Goal: Information Seeking & Learning: Compare options

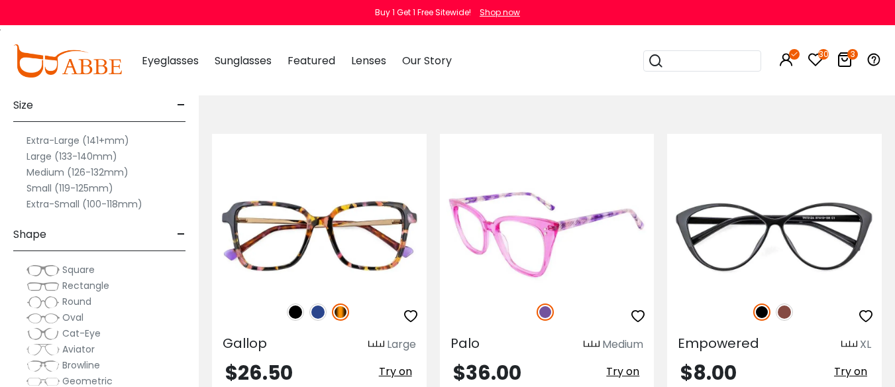
scroll to position [331, 0]
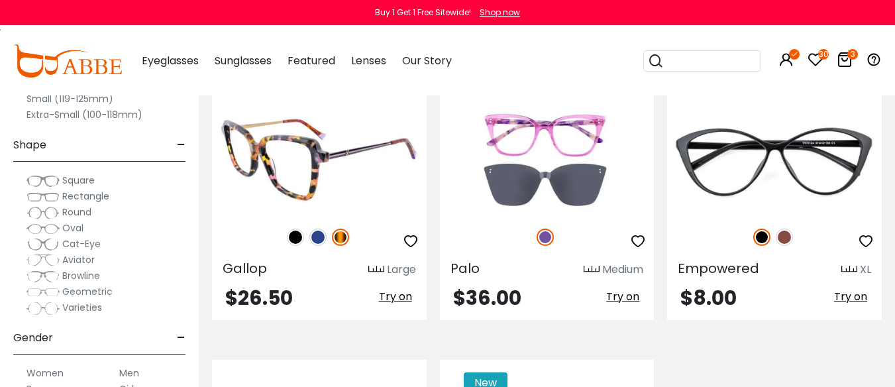
click at [318, 246] on img at bounding box center [317, 237] width 17 height 17
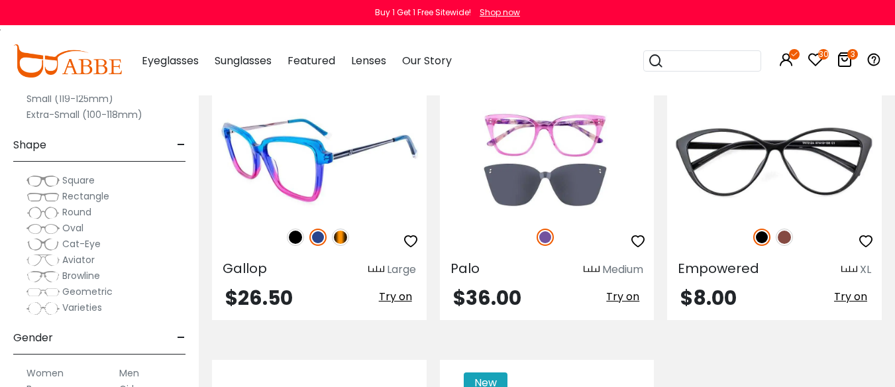
click at [292, 246] on img at bounding box center [295, 237] width 17 height 17
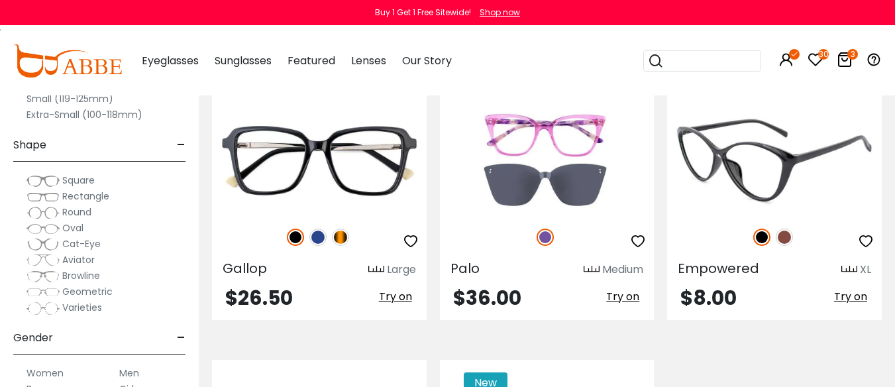
click at [786, 246] on img at bounding box center [784, 237] width 17 height 17
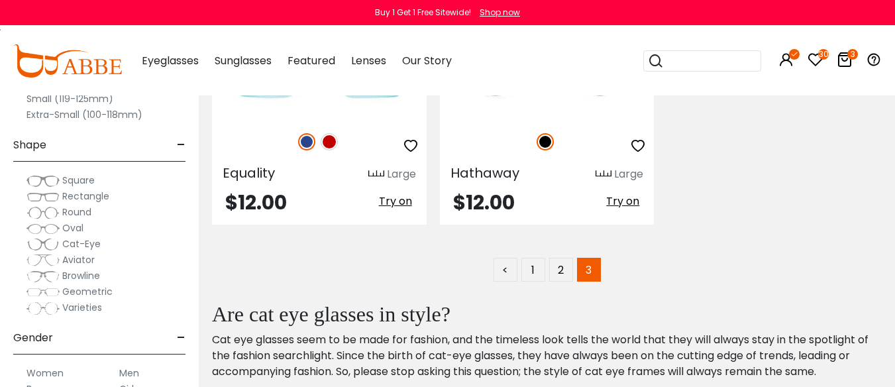
scroll to position [729, 0]
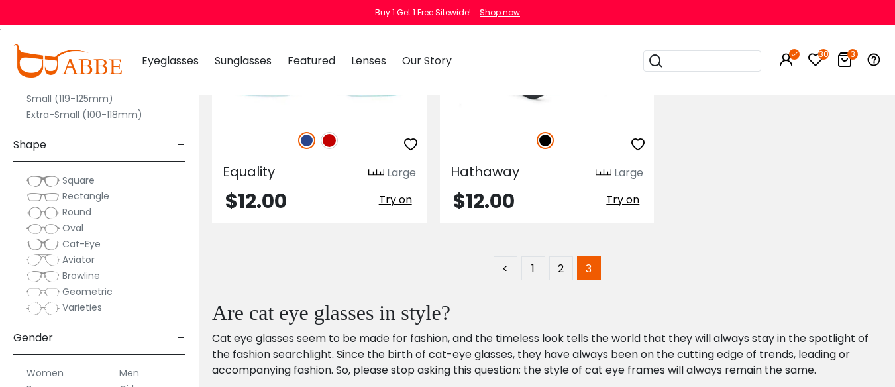
click at [538, 117] on img at bounding box center [547, 63] width 215 height 107
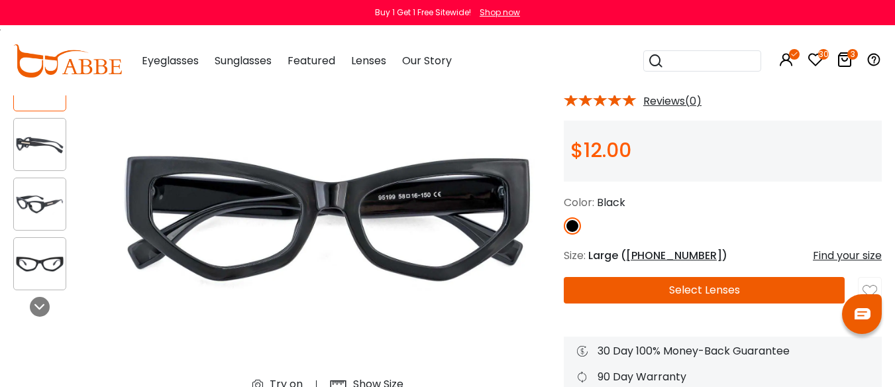
scroll to position [132, 0]
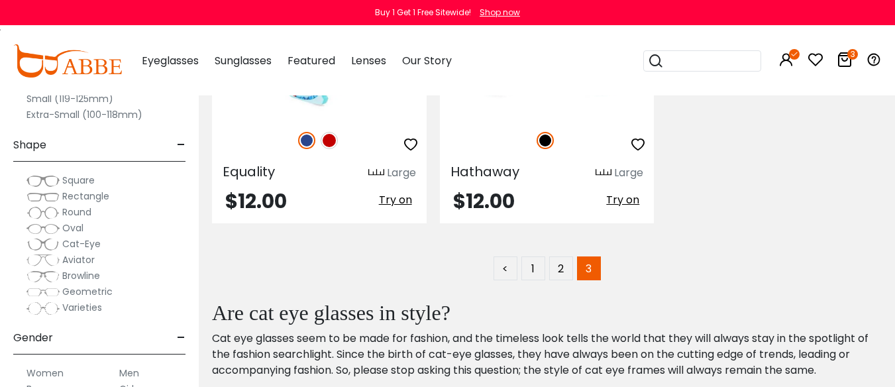
click at [327, 149] on img at bounding box center [329, 140] width 17 height 17
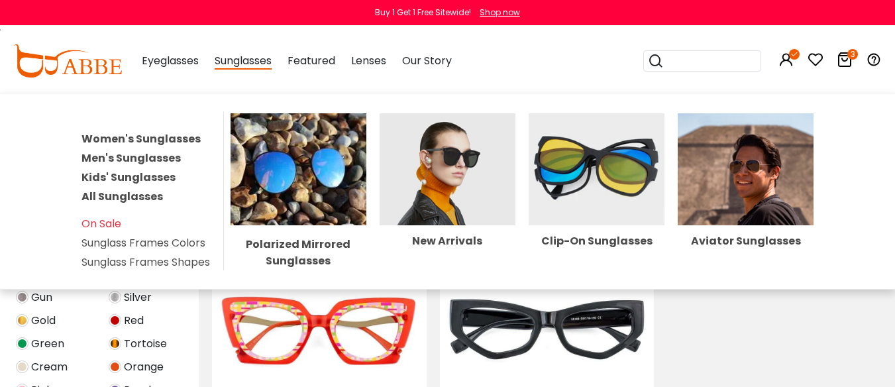
scroll to position [199, 0]
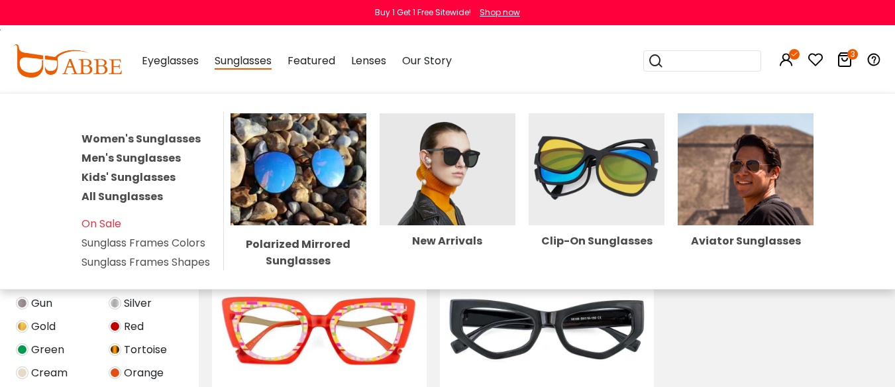
click at [744, 120] on div "Polarized Mirrored Sunglasses New Arrivals Clip-On Sunglasses Aviator Sunglasses" at bounding box center [522, 191] width 597 height 158
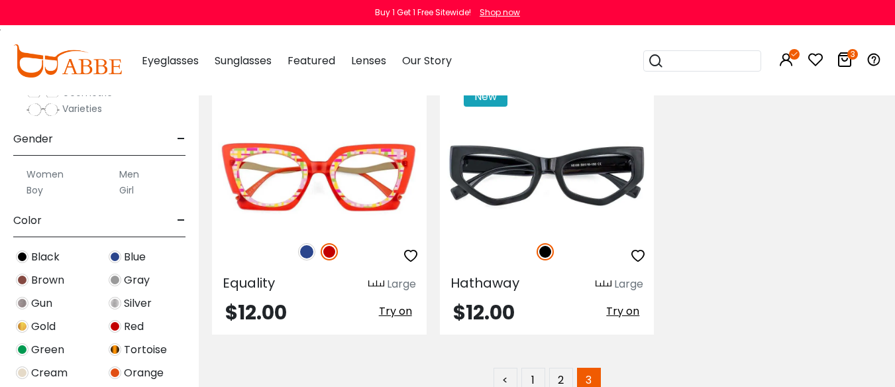
scroll to position [596, 0]
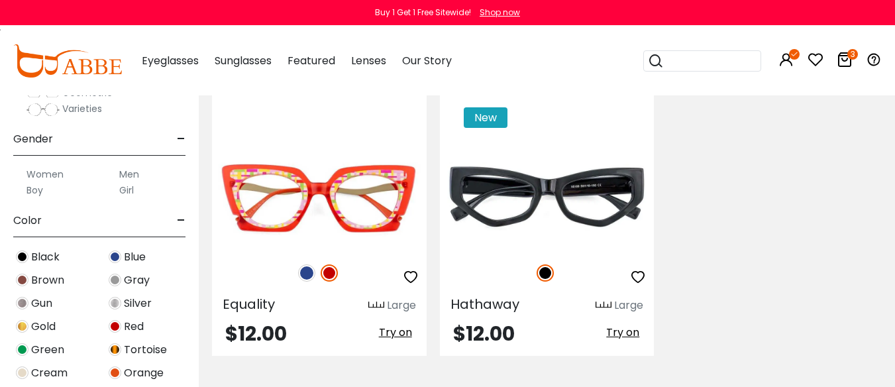
click at [132, 182] on label "Men" at bounding box center [129, 174] width 20 height 16
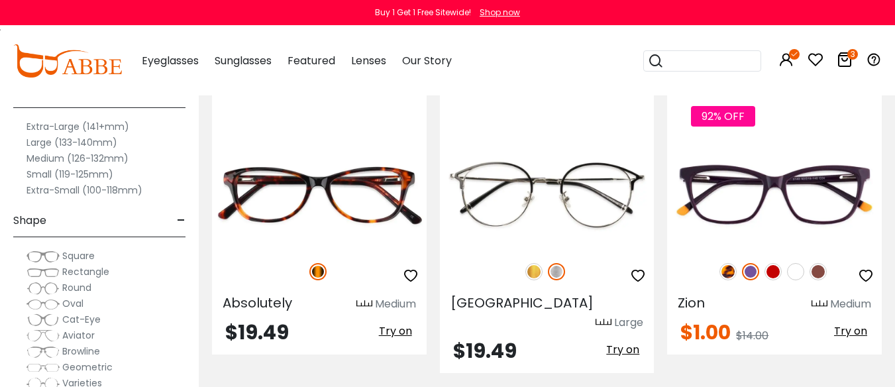
scroll to position [265, 0]
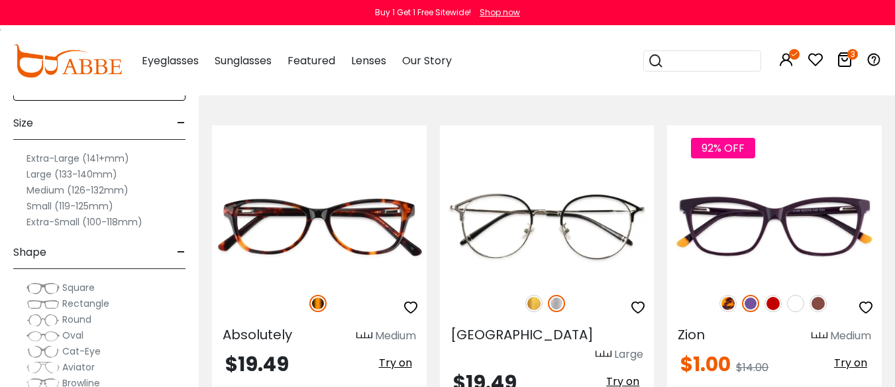
click at [76, 166] on label "Extra-Large (141+mm)" at bounding box center [77, 158] width 103 height 16
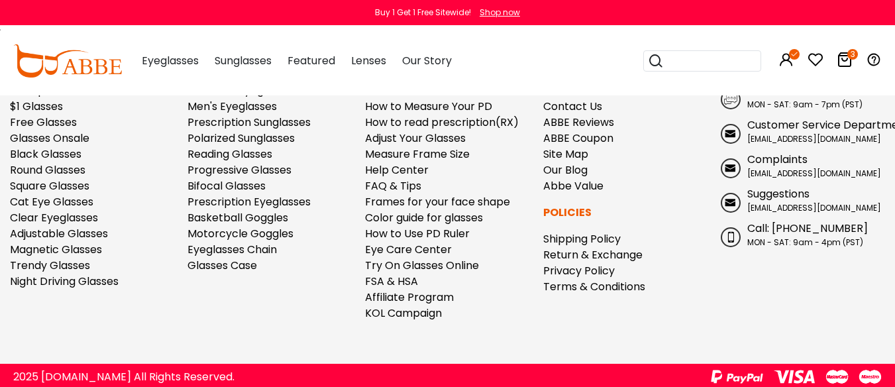
scroll to position [1192, 0]
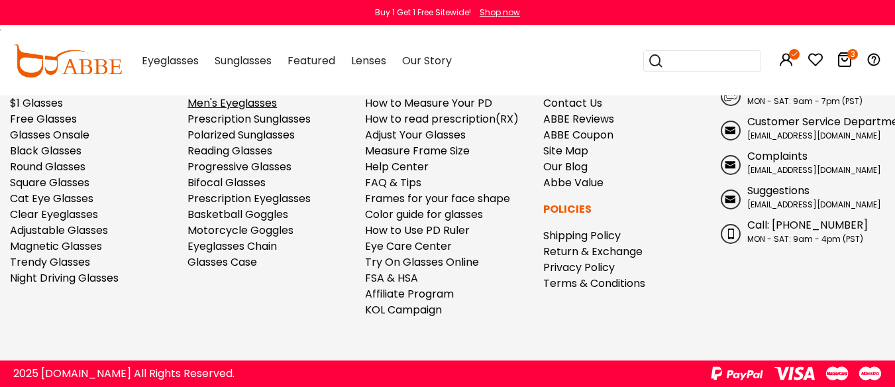
click at [248, 111] on link "Men's Eyeglasses" at bounding box center [231, 102] width 89 height 15
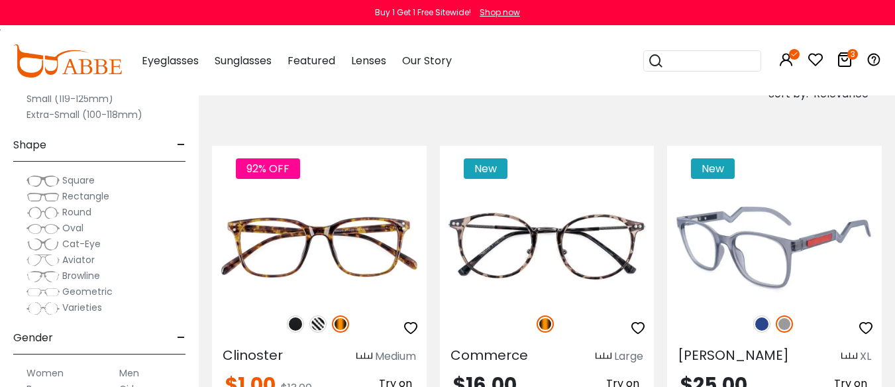
scroll to position [265, 0]
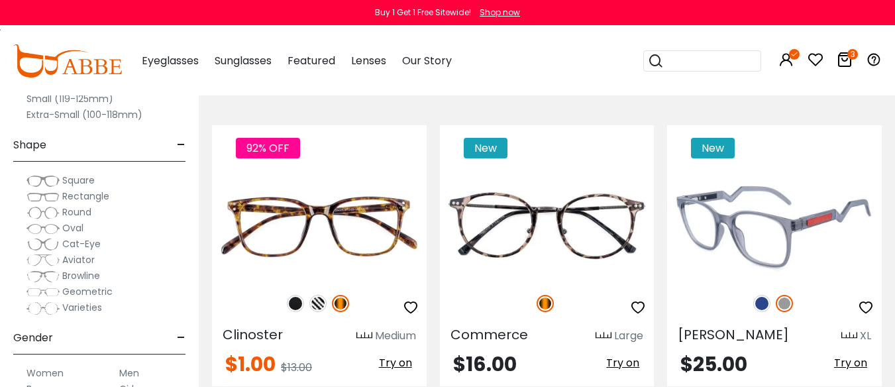
click at [759, 242] on img at bounding box center [774, 226] width 215 height 107
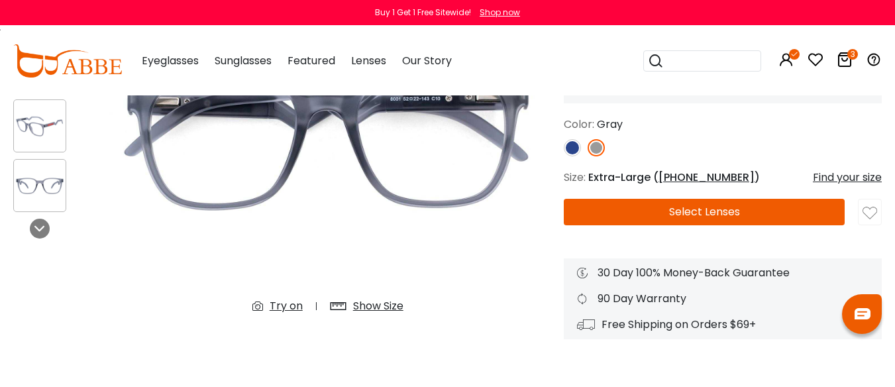
scroll to position [199, 0]
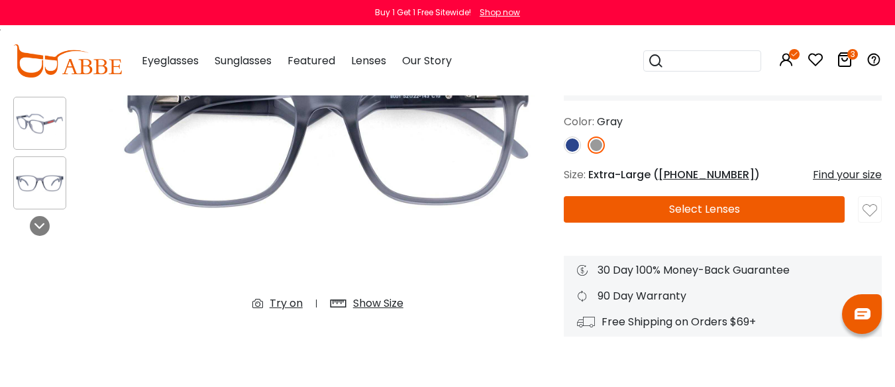
click at [36, 126] on img at bounding box center [40, 124] width 52 height 26
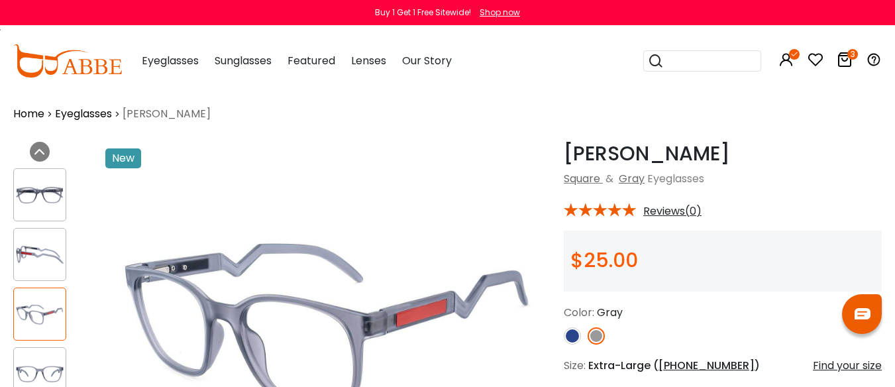
scroll to position [0, 0]
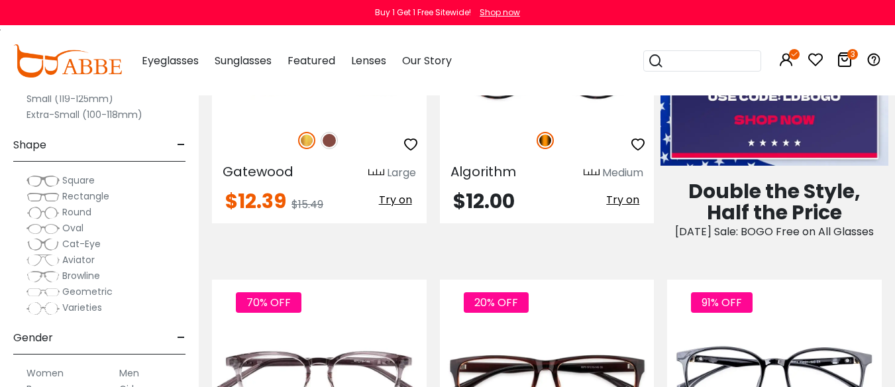
scroll to position [596, 0]
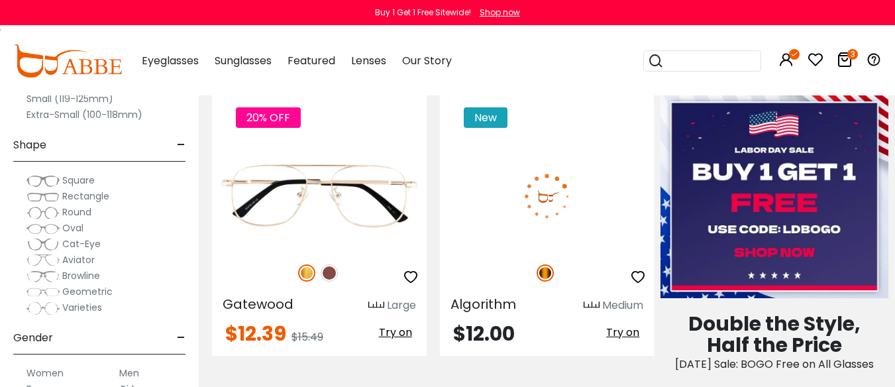
click at [538, 246] on img at bounding box center [547, 195] width 215 height 107
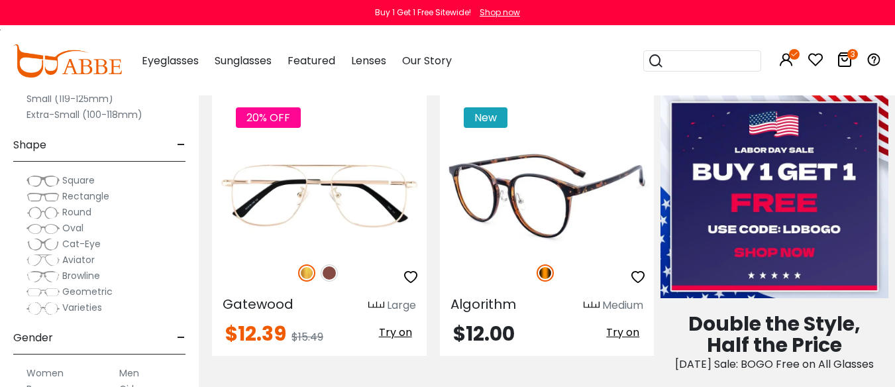
scroll to position [662, 0]
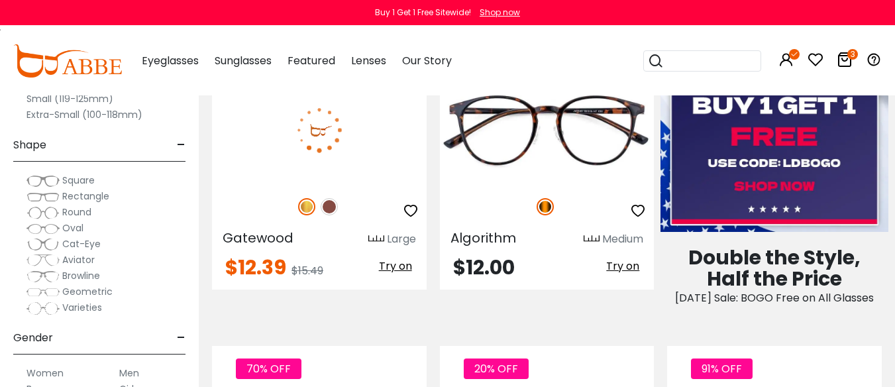
click at [328, 215] on img at bounding box center [329, 206] width 17 height 17
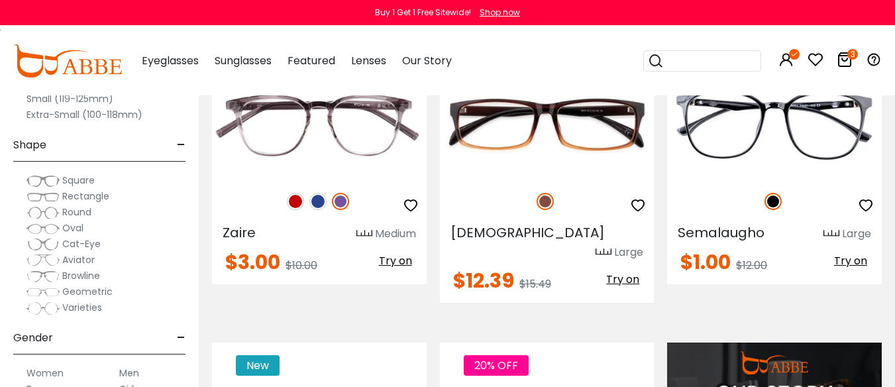
scroll to position [993, 0]
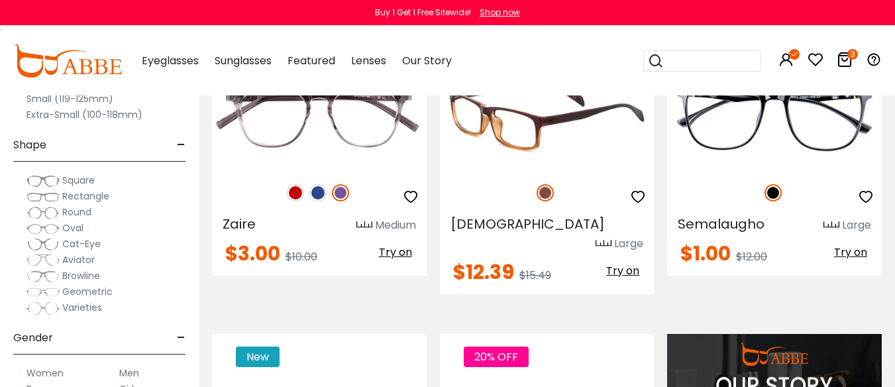
click at [554, 170] on img at bounding box center [547, 115] width 215 height 107
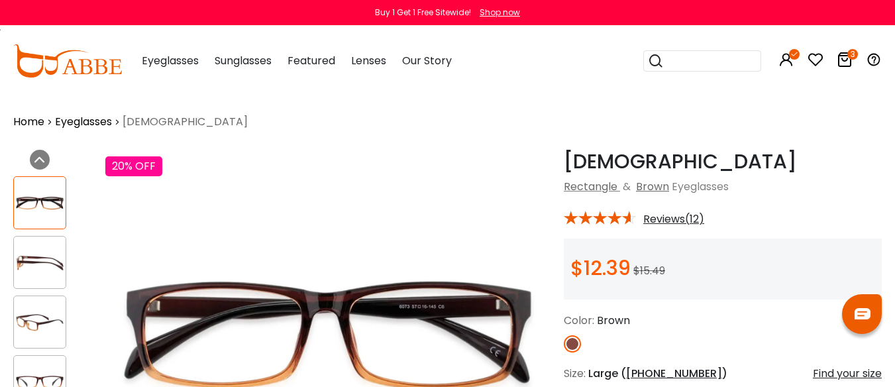
scroll to position [66, 0]
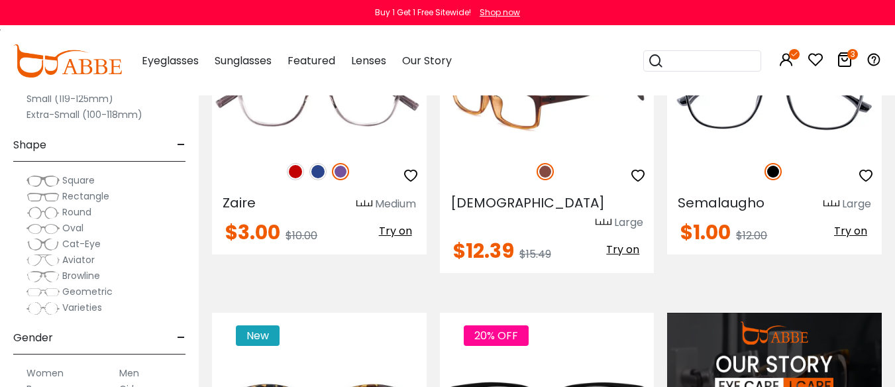
scroll to position [993, 0]
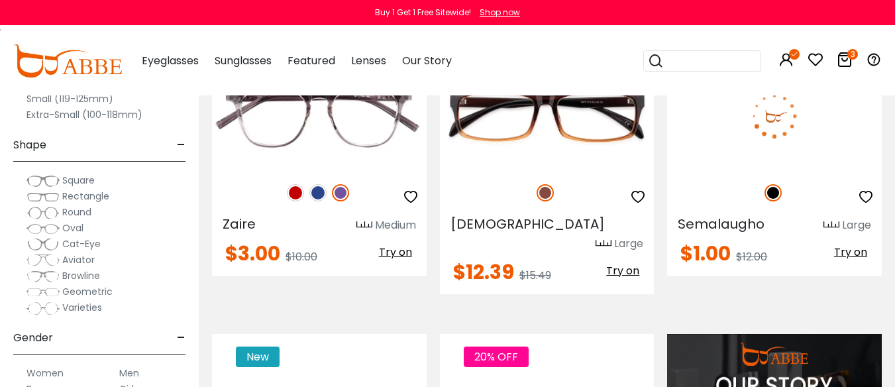
click at [772, 170] on img at bounding box center [774, 115] width 215 height 107
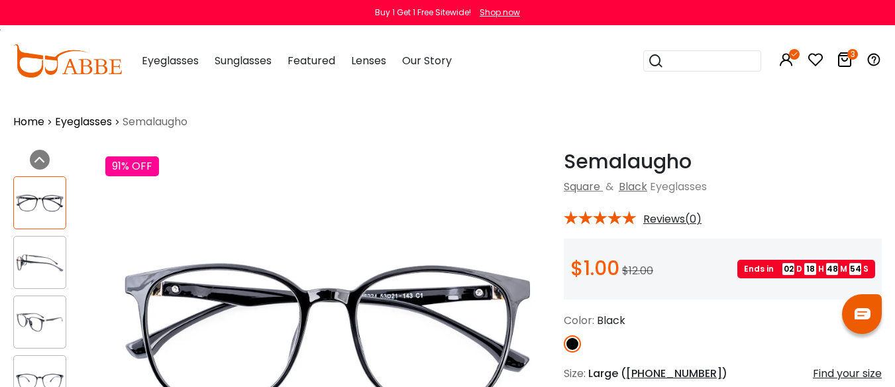
scroll to position [66, 0]
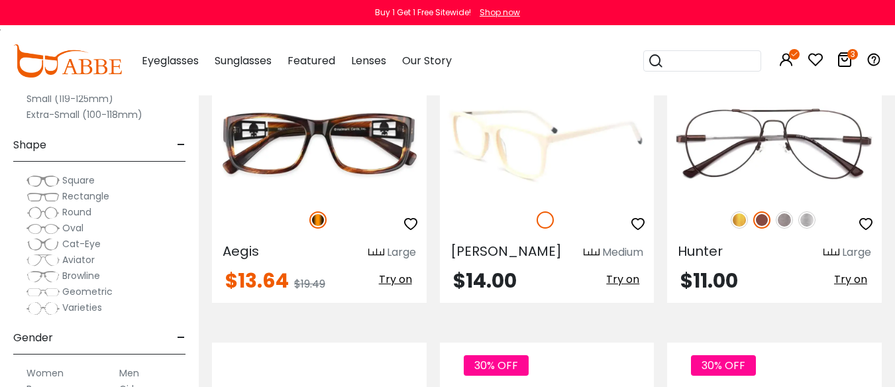
scroll to position [1656, 0]
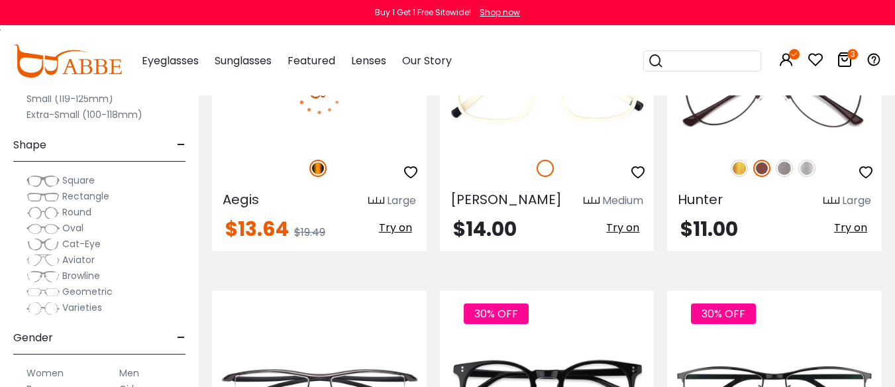
click at [325, 145] on img at bounding box center [319, 91] width 215 height 107
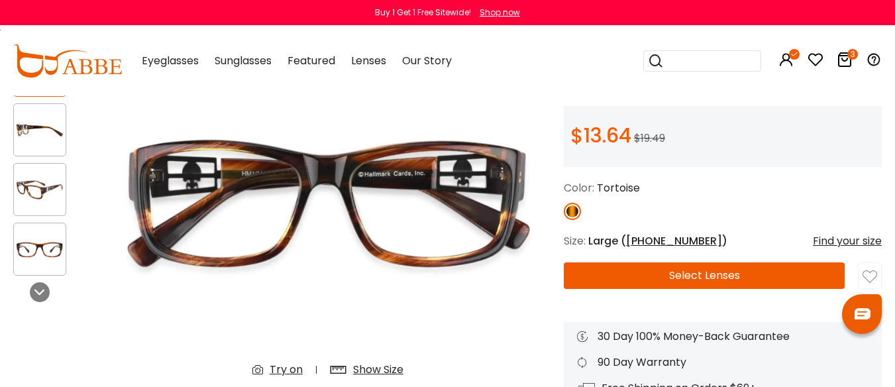
click at [36, 192] on img at bounding box center [40, 190] width 52 height 26
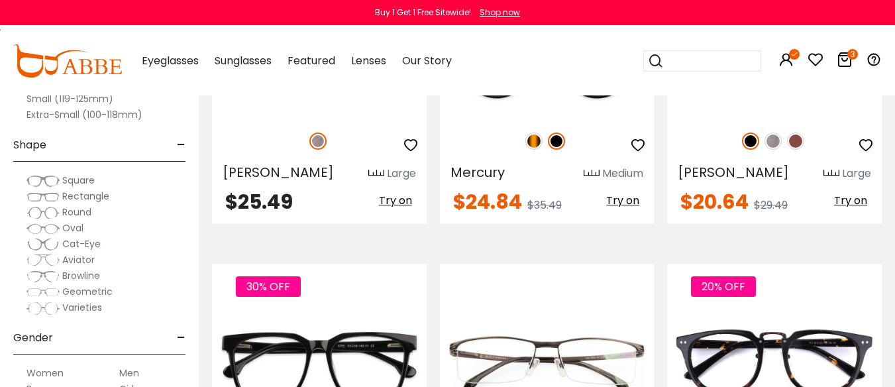
scroll to position [1987, 0]
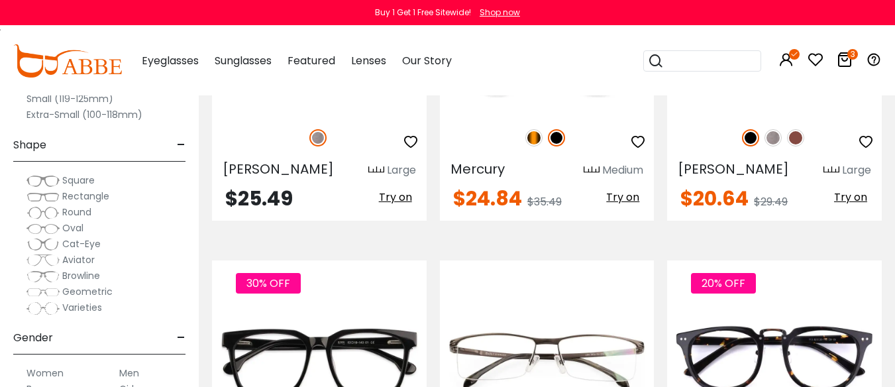
click at [311, 115] on img at bounding box center [319, 60] width 215 height 107
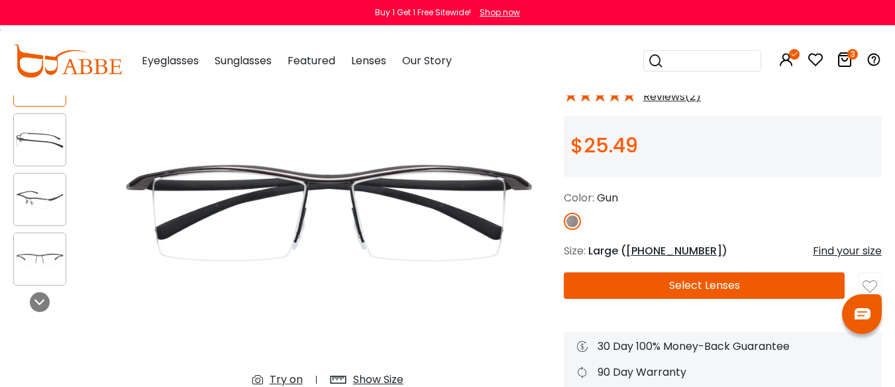
scroll to position [132, 0]
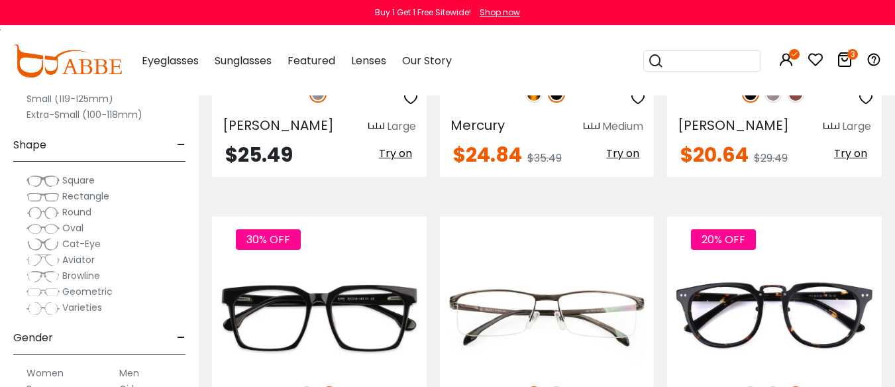
scroll to position [2053, 0]
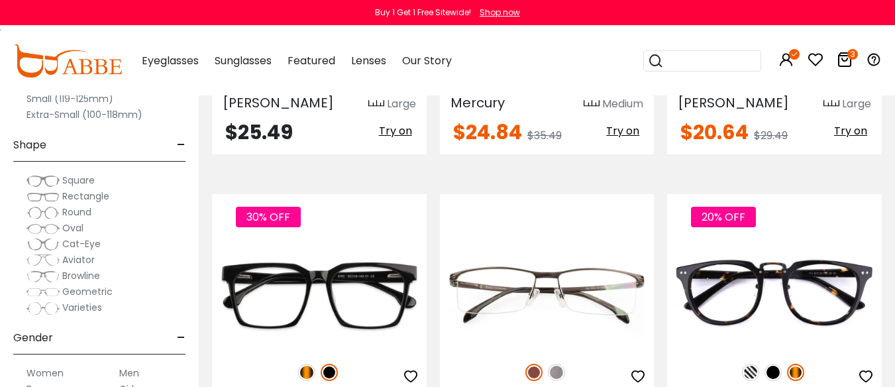
click at [797, 80] on img at bounding box center [795, 71] width 17 height 17
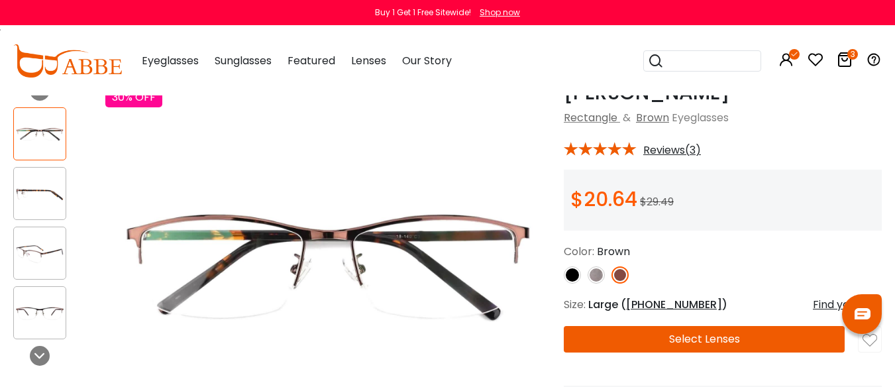
scroll to position [132, 0]
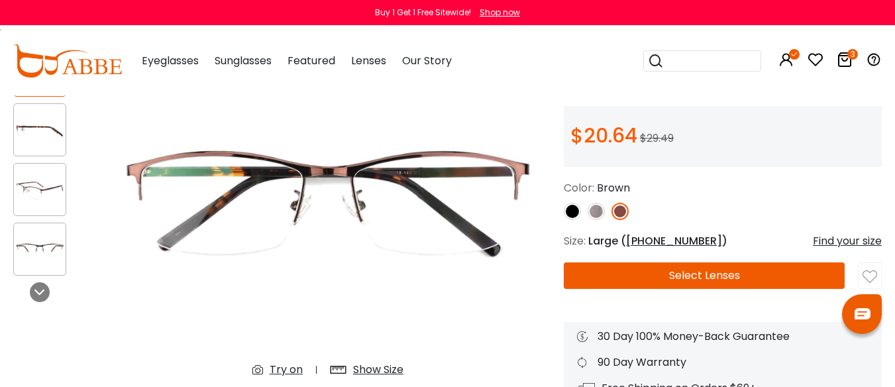
click at [597, 220] on img at bounding box center [595, 211] width 17 height 17
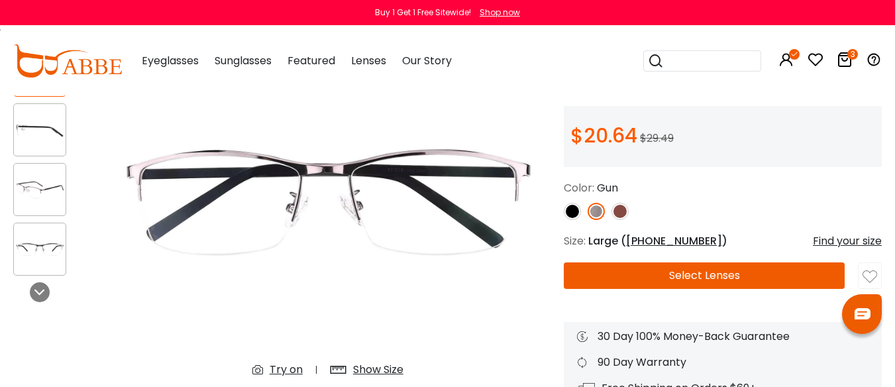
click at [568, 220] on img at bounding box center [572, 211] width 17 height 17
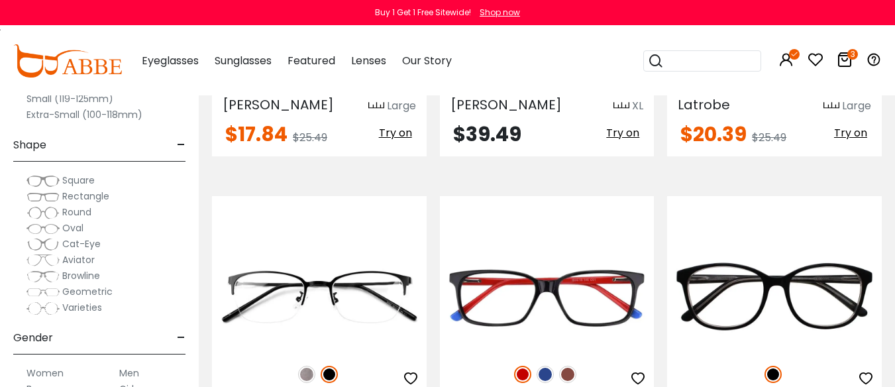
scroll to position [2384, 0]
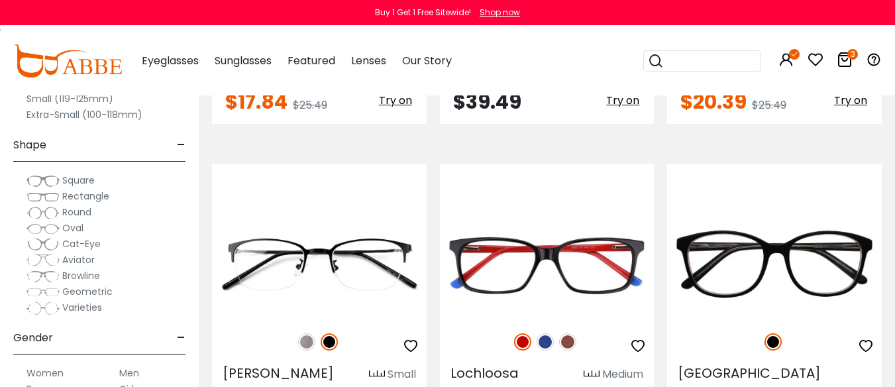
click at [306, 50] on img at bounding box center [306, 40] width 17 height 17
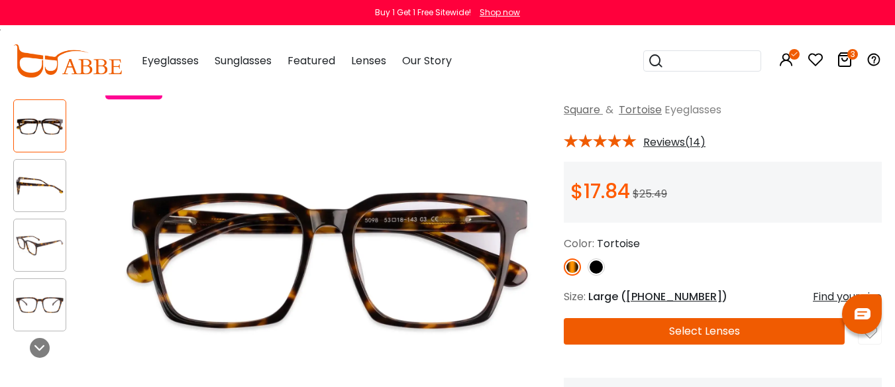
scroll to position [132, 0]
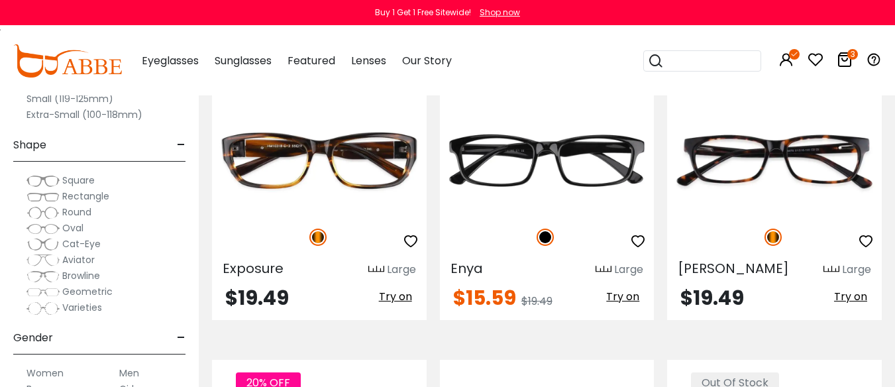
scroll to position [4371, 0]
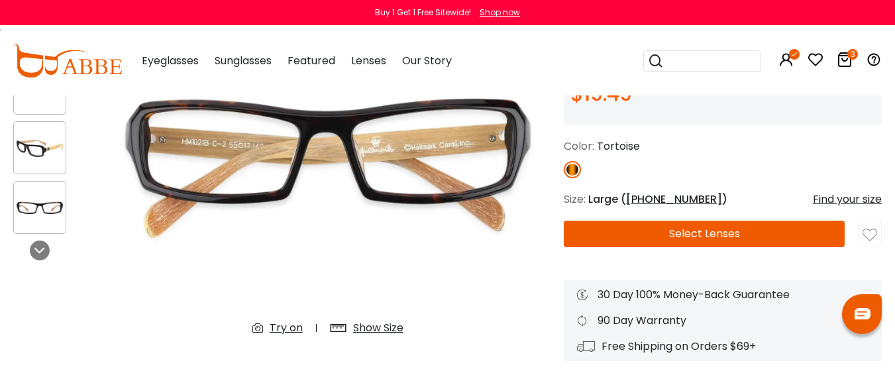
scroll to position [199, 0]
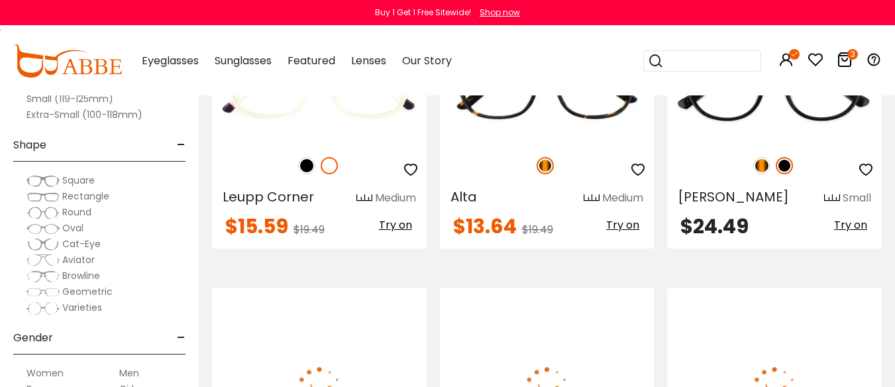
scroll to position [5366, 0]
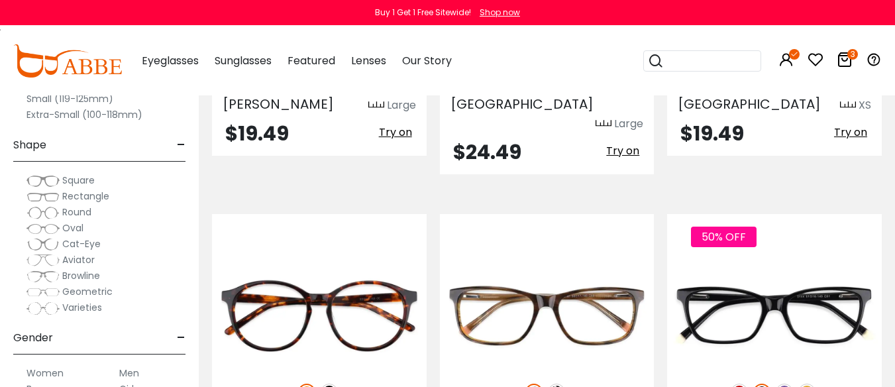
scroll to position [6029, 0]
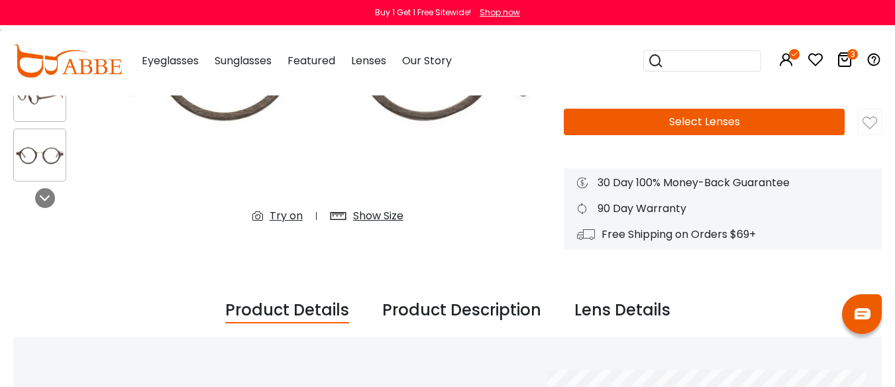
scroll to position [265, 0]
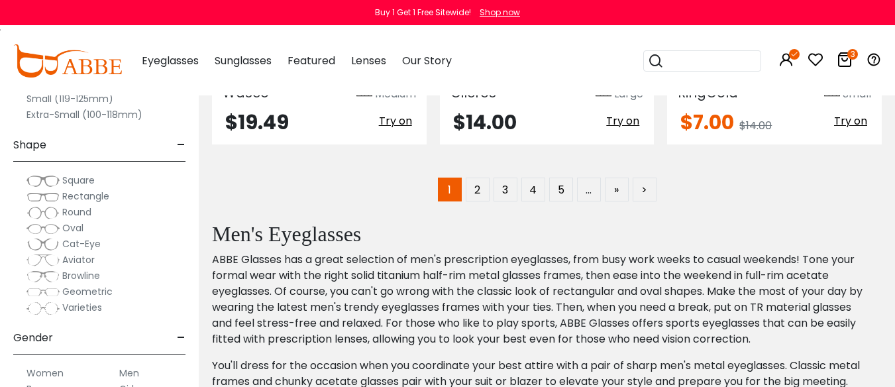
scroll to position [6360, 0]
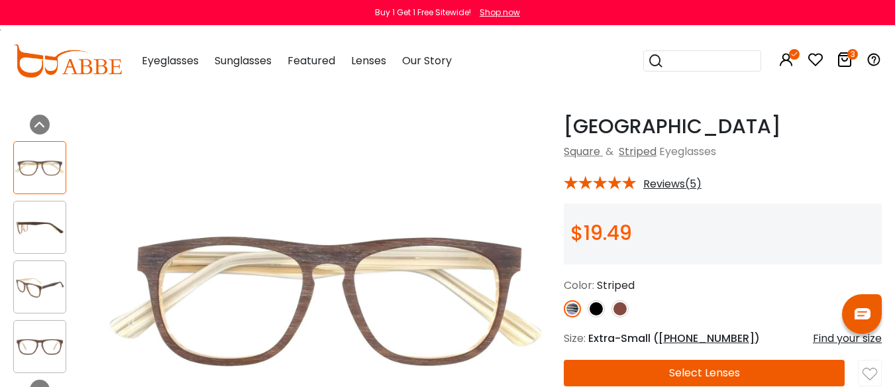
scroll to position [66, 0]
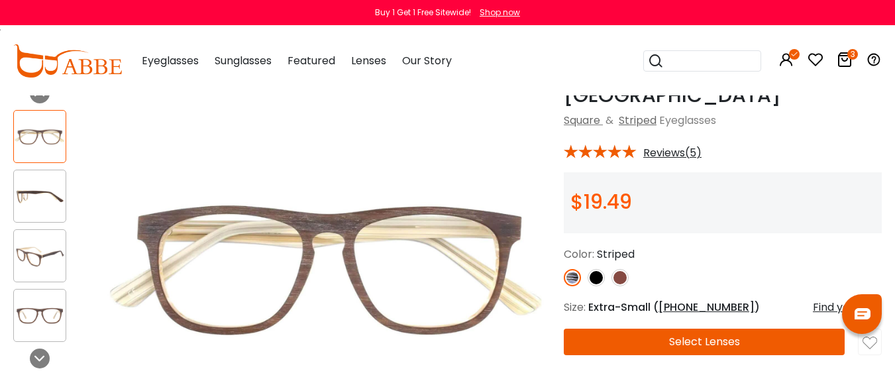
click at [423, 262] on img at bounding box center [328, 268] width 446 height 371
click at [620, 286] on img at bounding box center [619, 277] width 17 height 17
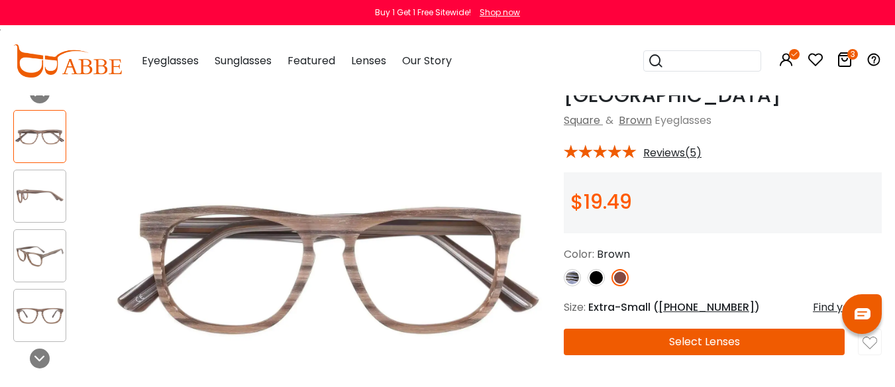
click at [593, 286] on img at bounding box center [595, 277] width 17 height 17
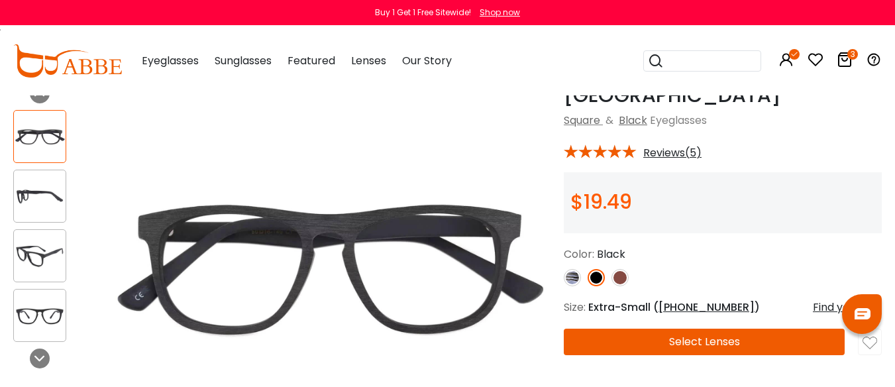
click at [621, 286] on img at bounding box center [619, 277] width 17 height 17
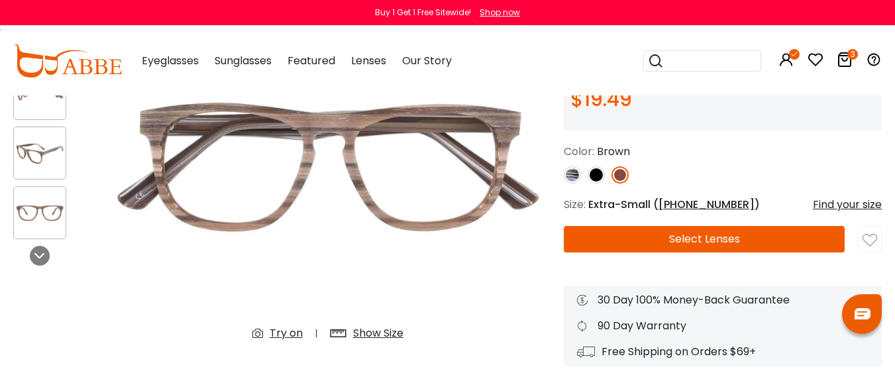
scroll to position [199, 0]
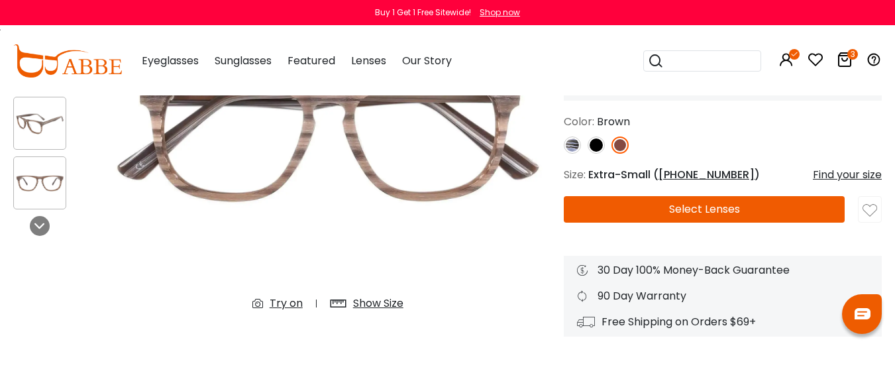
click at [868, 218] on img at bounding box center [869, 210] width 15 height 15
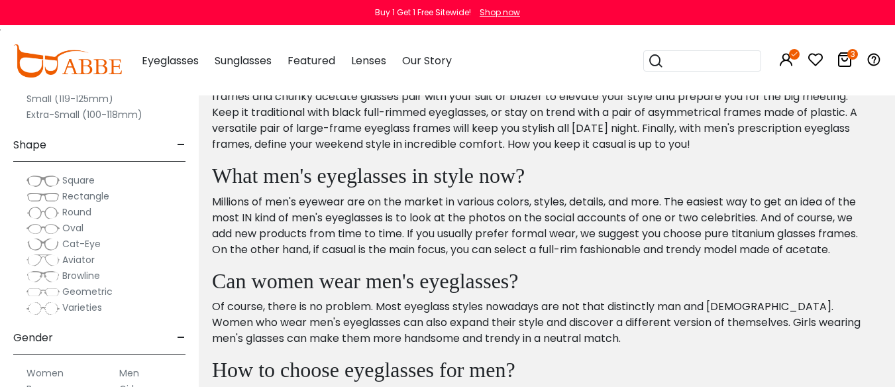
scroll to position [6691, 0]
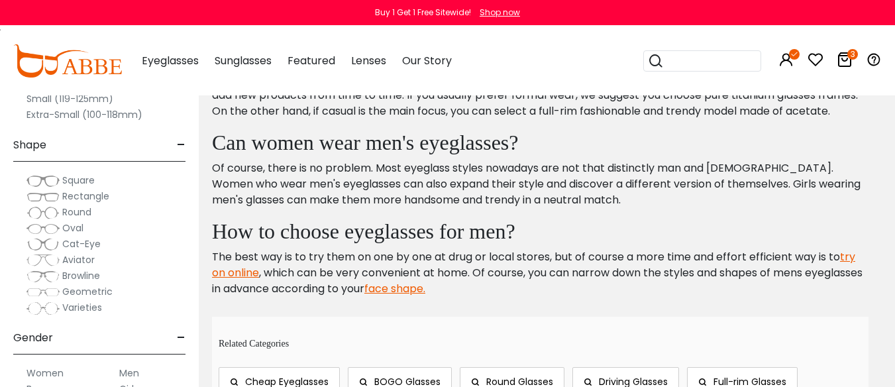
scroll to position [6890, 0]
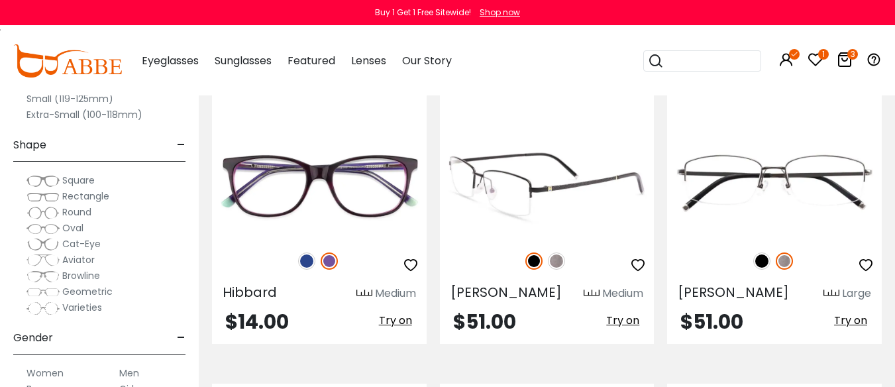
scroll to position [331, 0]
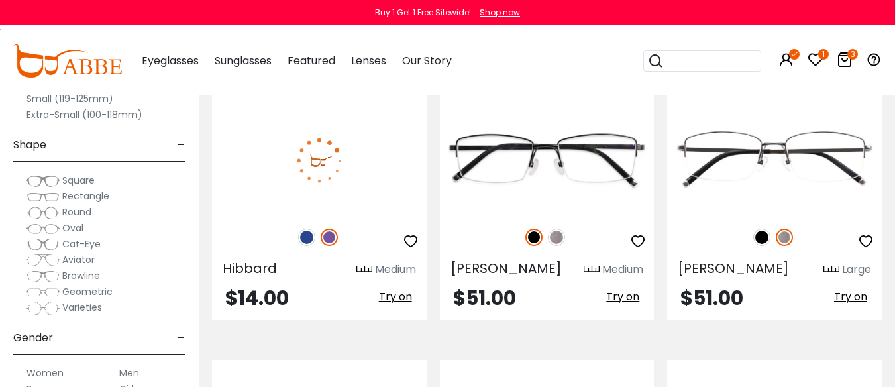
click at [303, 246] on img at bounding box center [306, 237] width 17 height 17
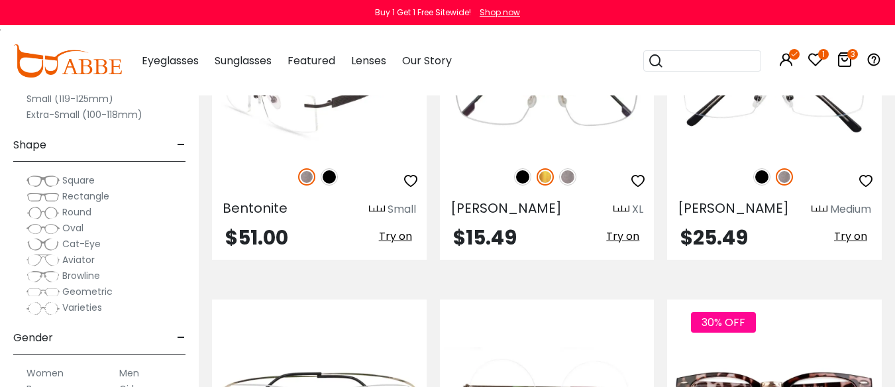
scroll to position [662, 0]
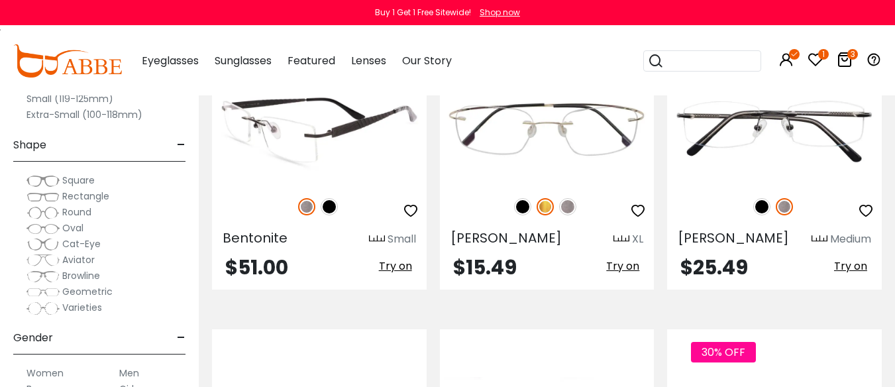
click at [329, 215] on img at bounding box center [329, 206] width 17 height 17
click at [304, 215] on img at bounding box center [306, 206] width 17 height 17
click at [287, 182] on img at bounding box center [319, 129] width 215 height 107
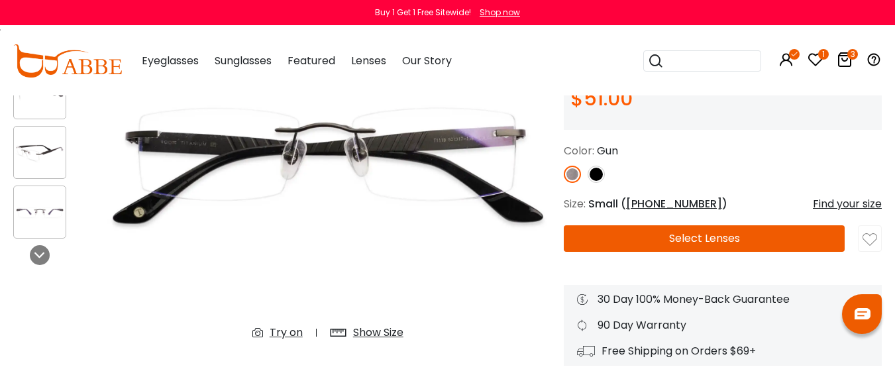
scroll to position [199, 0]
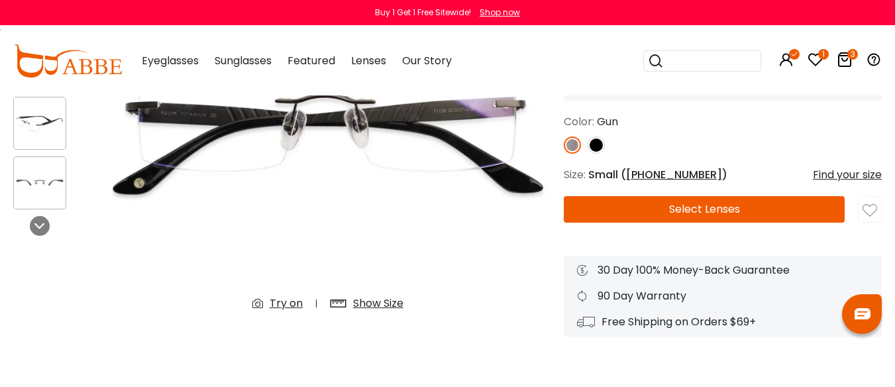
click at [36, 125] on img at bounding box center [40, 124] width 52 height 26
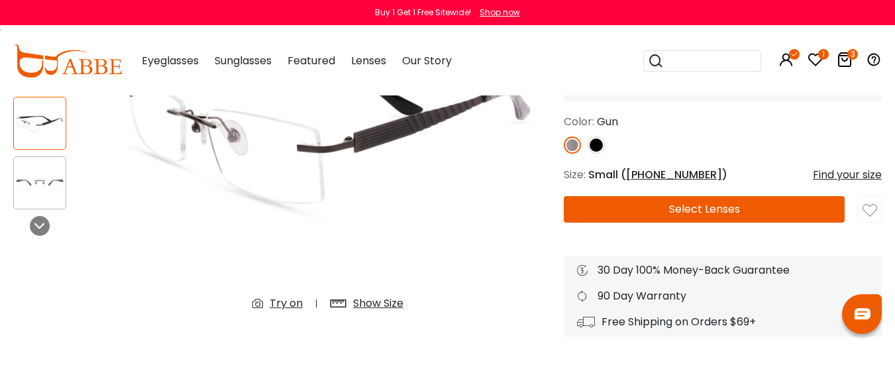
click at [414, 127] on img at bounding box center [328, 136] width 446 height 371
click at [368, 307] on div "Show Size" at bounding box center [378, 303] width 50 height 16
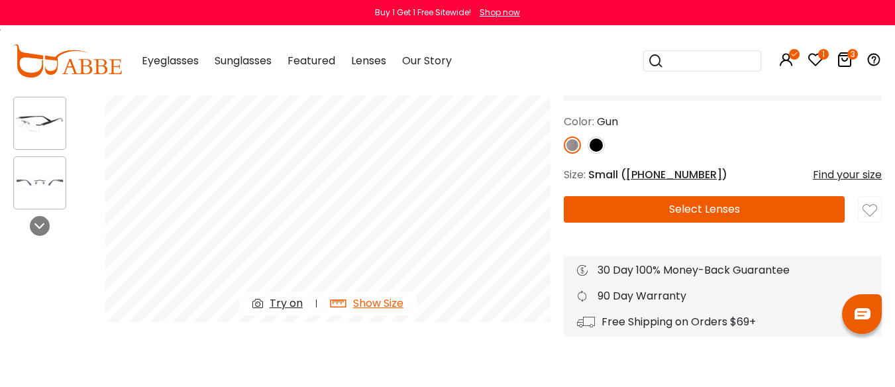
click at [600, 154] on img at bounding box center [595, 144] width 17 height 17
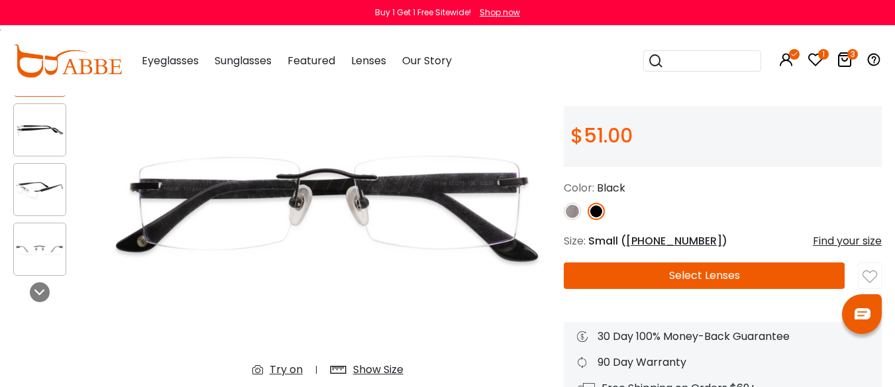
scroll to position [66, 0]
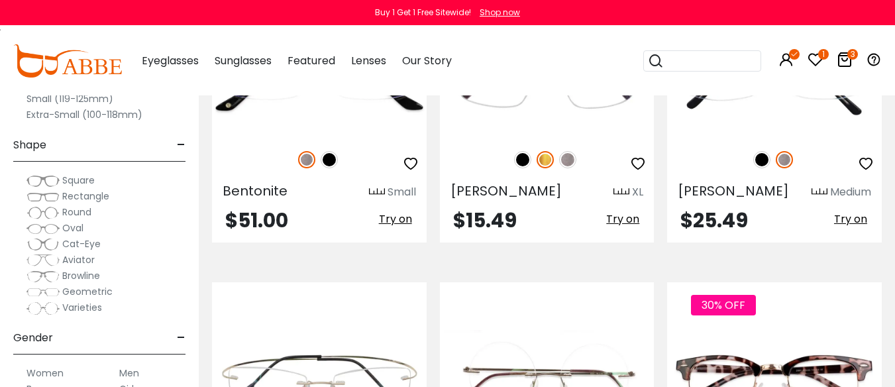
scroll to position [729, 0]
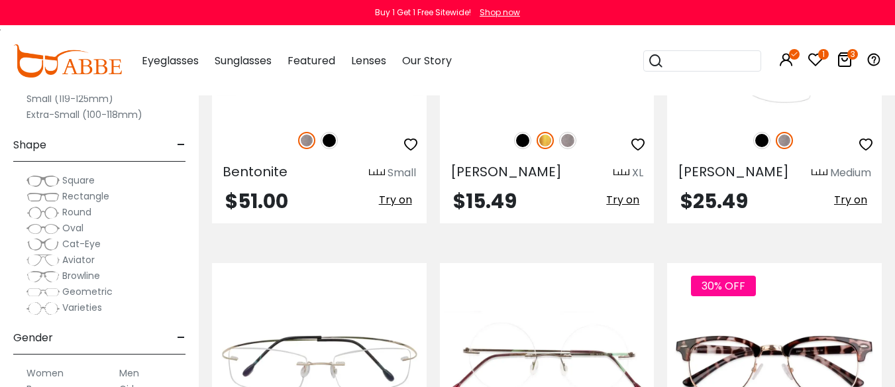
click at [759, 149] on img at bounding box center [761, 140] width 17 height 17
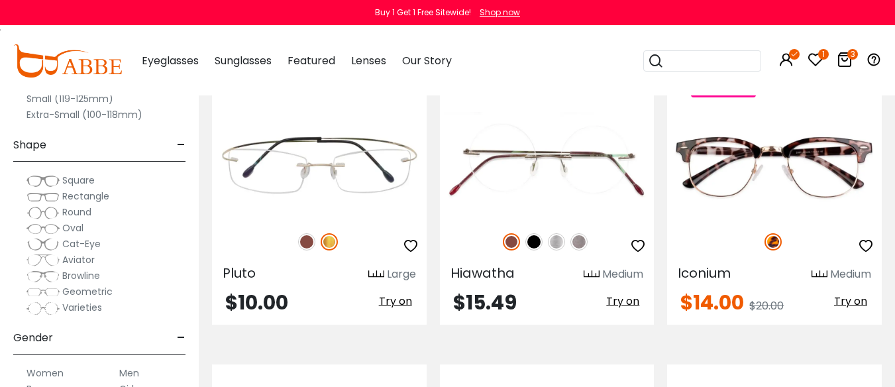
scroll to position [993, 0]
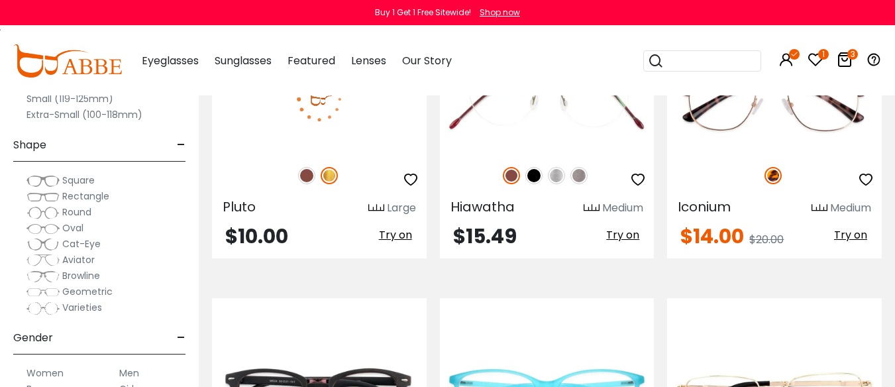
click at [306, 184] on img at bounding box center [306, 175] width 17 height 17
click at [331, 184] on img at bounding box center [329, 175] width 17 height 17
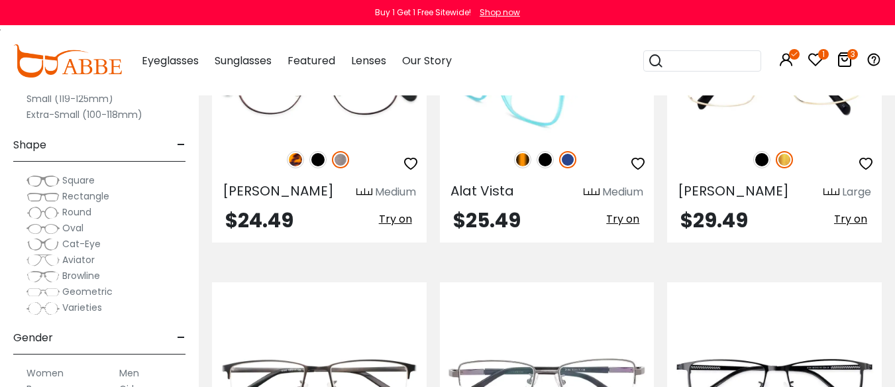
scroll to position [1325, 0]
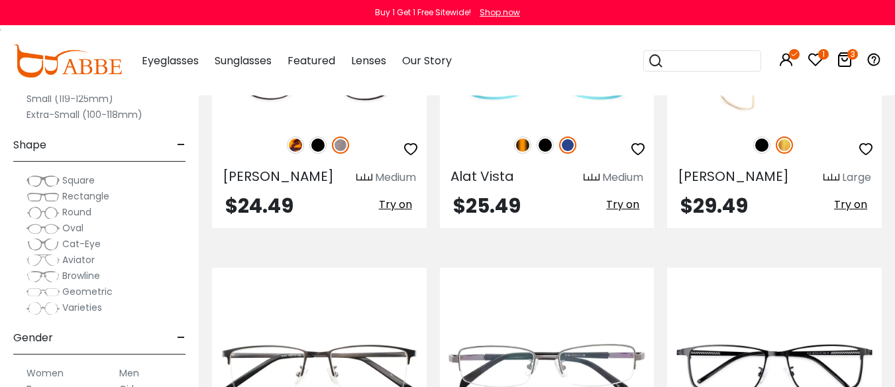
click at [758, 154] on img at bounding box center [761, 144] width 17 height 17
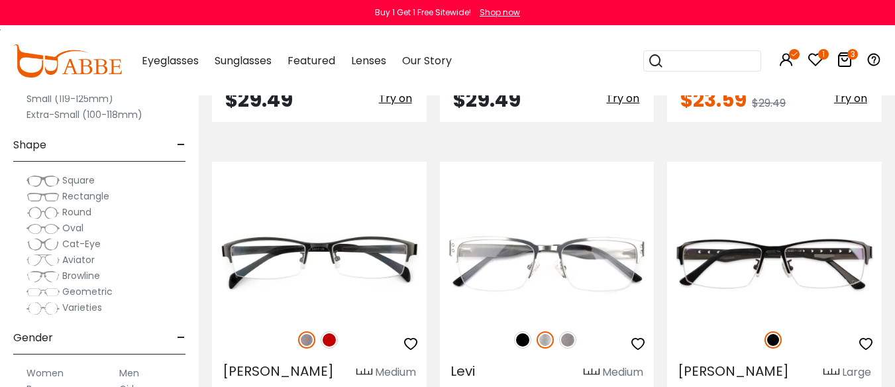
scroll to position [2053, 0]
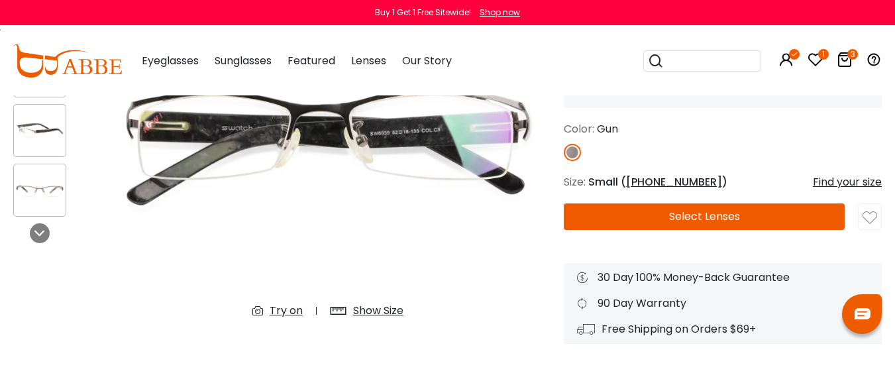
scroll to position [199, 0]
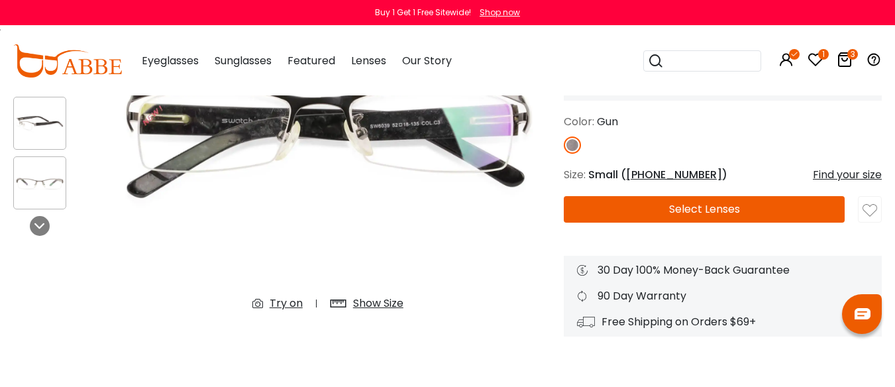
click at [869, 218] on img at bounding box center [869, 210] width 15 height 15
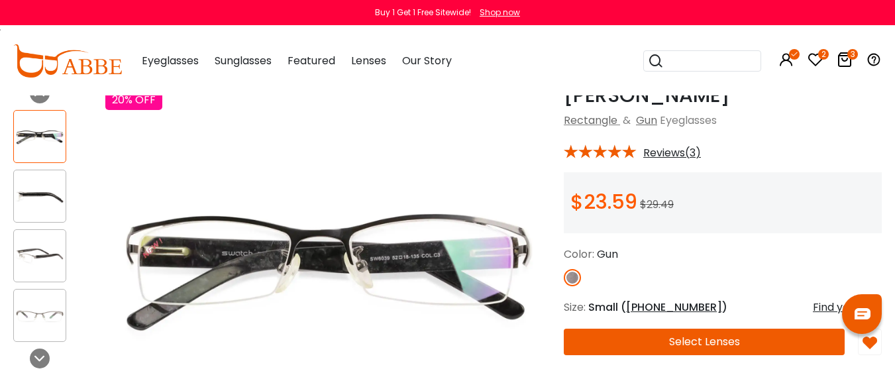
scroll to position [0, 0]
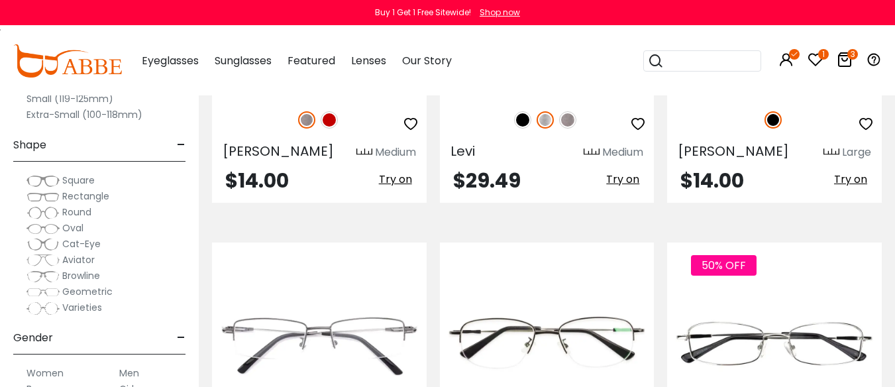
scroll to position [2318, 0]
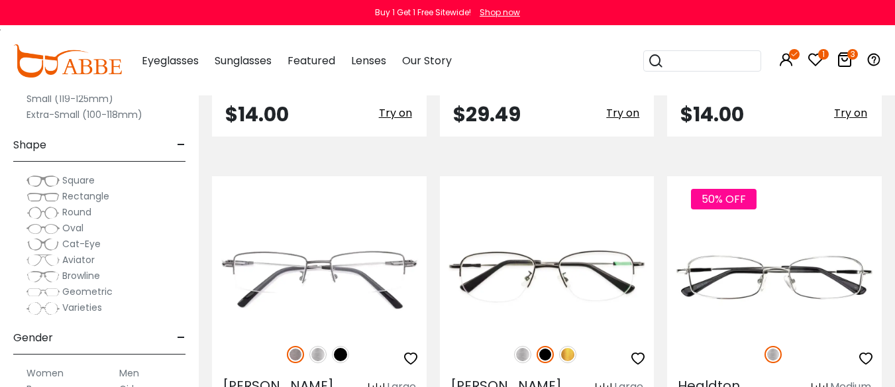
click at [517, 62] on img at bounding box center [522, 53] width 17 height 17
click at [568, 62] on img at bounding box center [567, 53] width 17 height 17
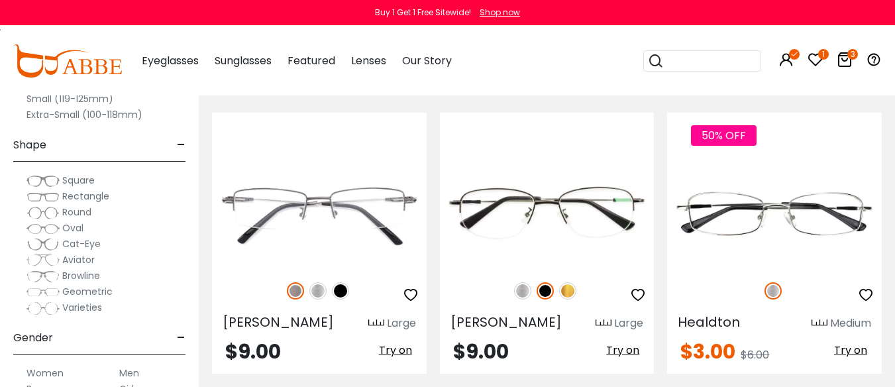
scroll to position [2384, 0]
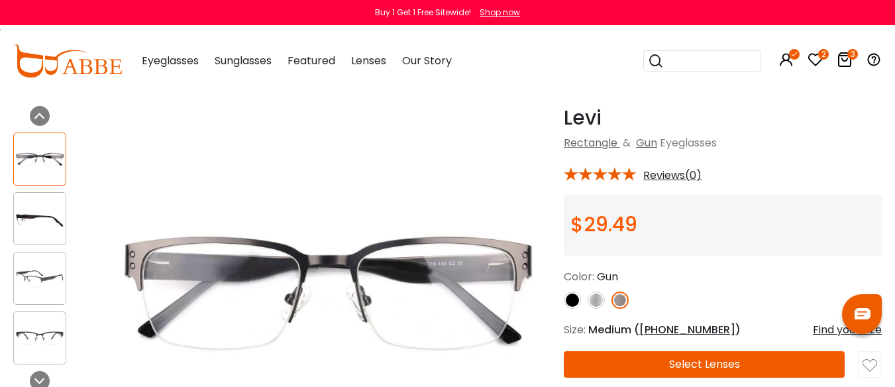
scroll to position [66, 0]
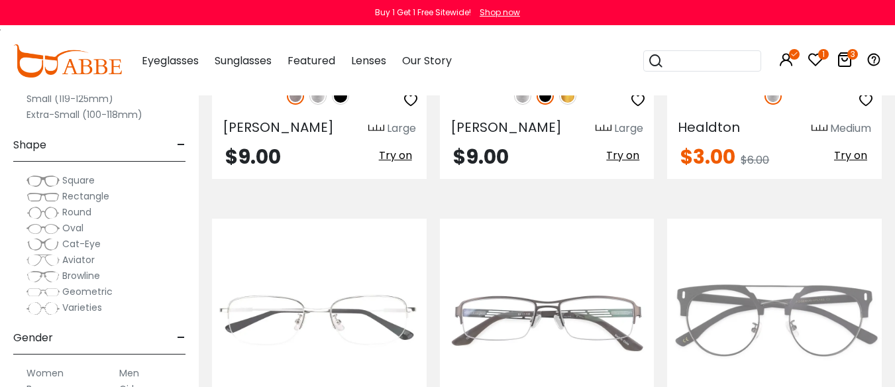
scroll to position [2649, 0]
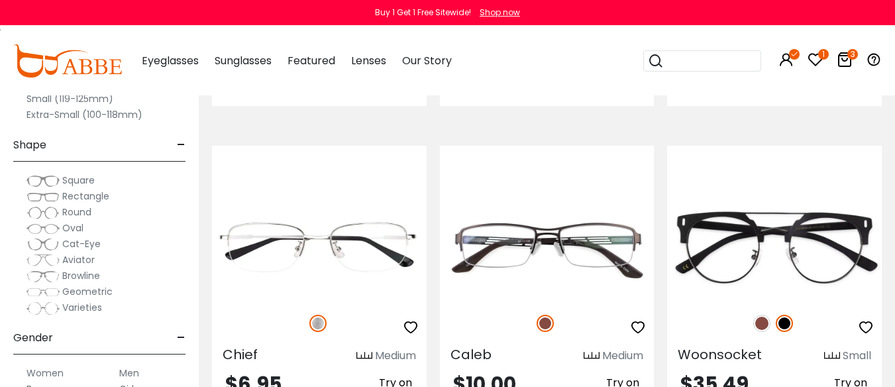
click at [570, 32] on img at bounding box center [567, 23] width 17 height 17
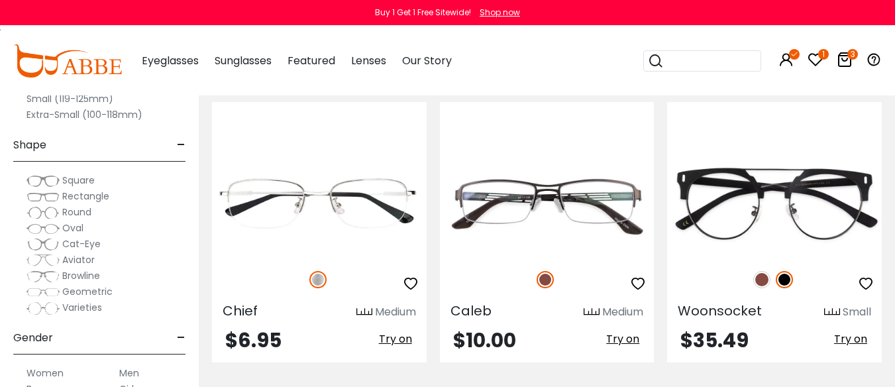
scroll to position [2716, 0]
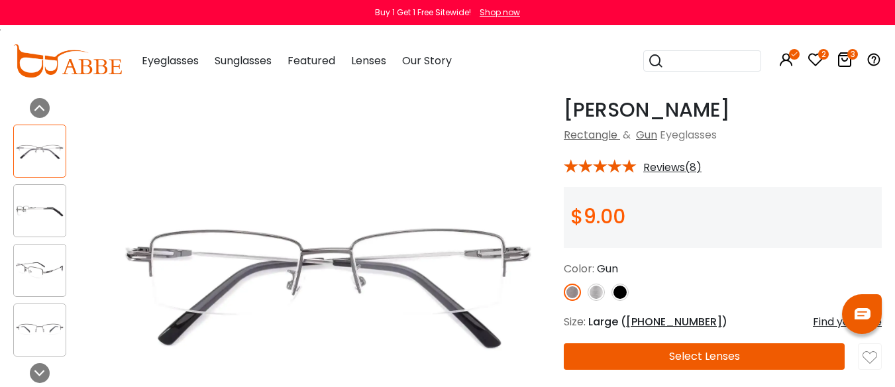
scroll to position [66, 0]
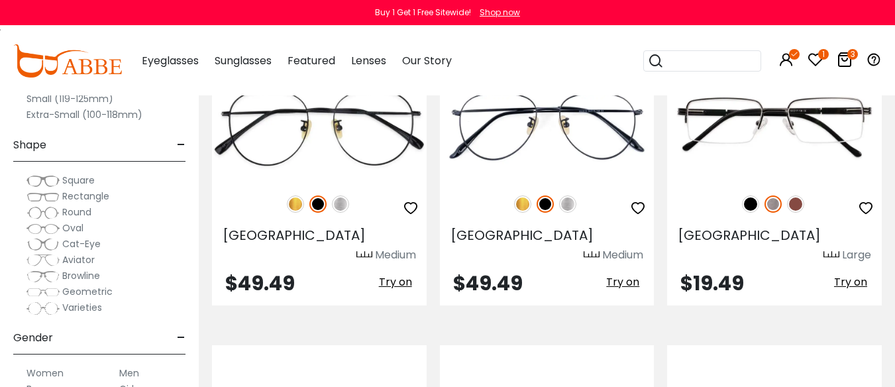
scroll to position [4040, 0]
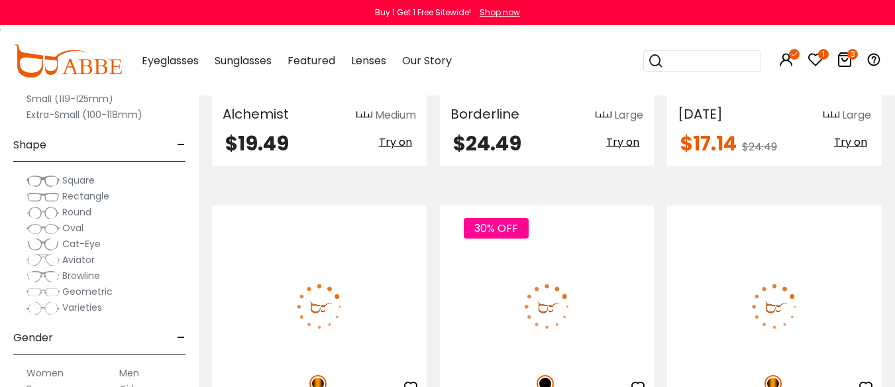
scroll to position [6027, 0]
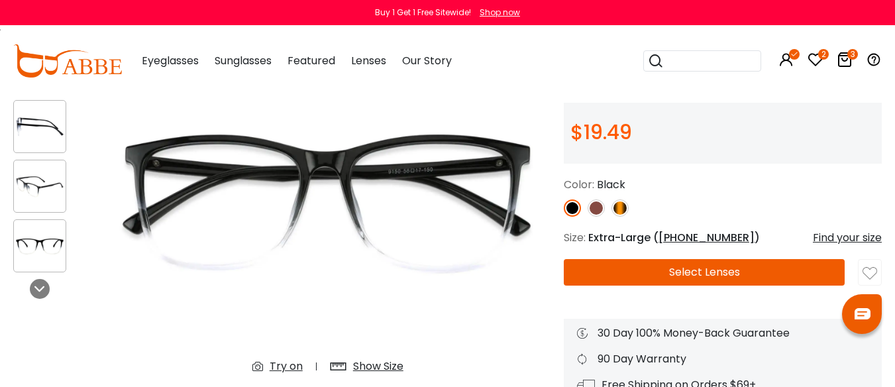
scroll to position [132, 0]
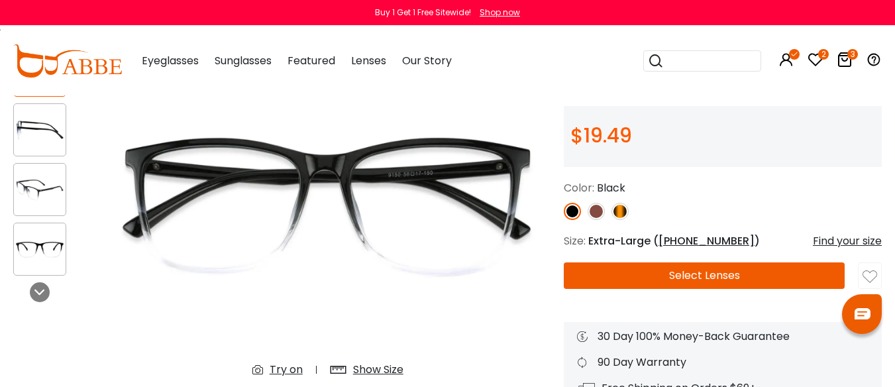
click at [617, 219] on img at bounding box center [619, 211] width 17 height 17
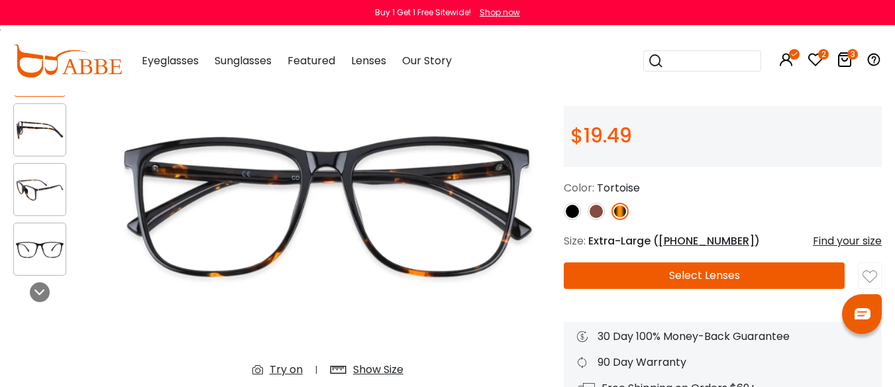
click at [593, 220] on img at bounding box center [595, 211] width 17 height 17
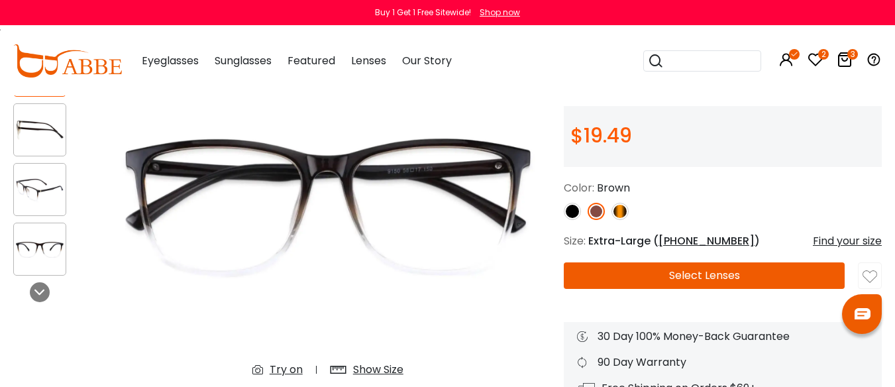
click at [37, 190] on img at bounding box center [40, 190] width 52 height 26
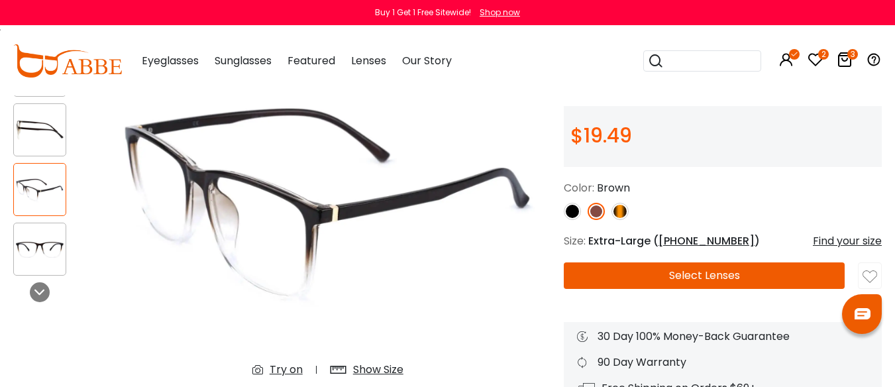
click at [573, 220] on img at bounding box center [572, 211] width 17 height 17
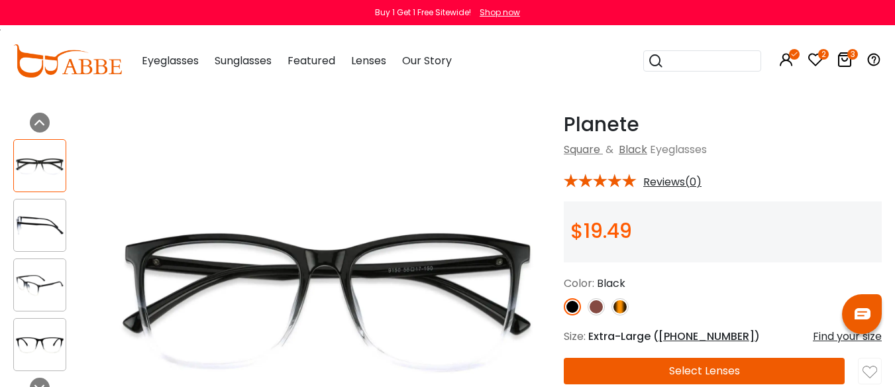
scroll to position [66, 0]
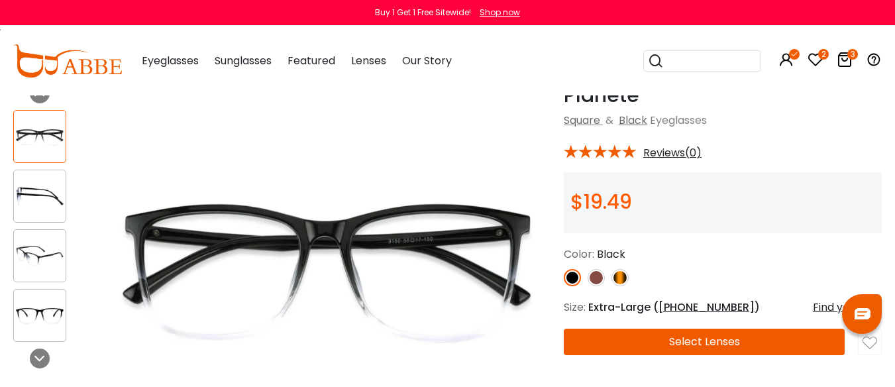
click at [597, 286] on img at bounding box center [595, 277] width 17 height 17
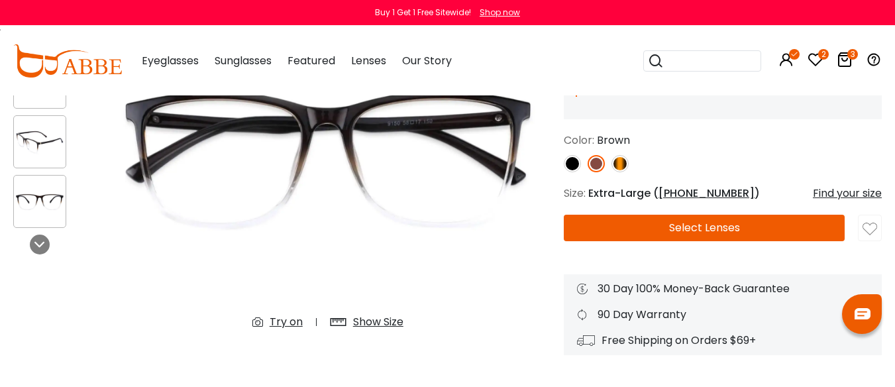
scroll to position [199, 0]
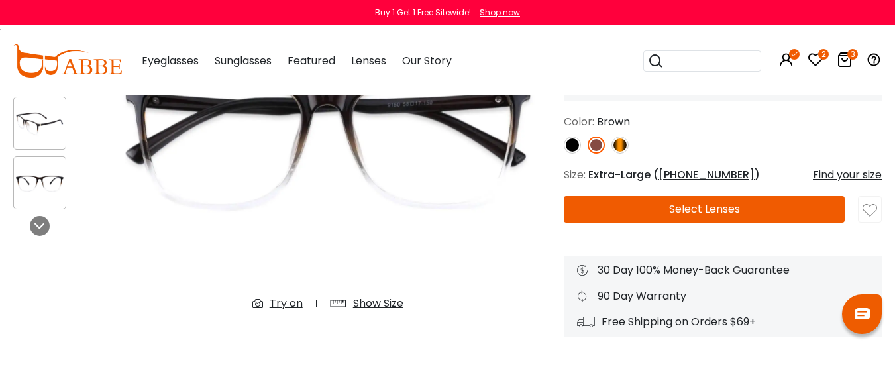
click at [872, 218] on img at bounding box center [869, 210] width 15 height 15
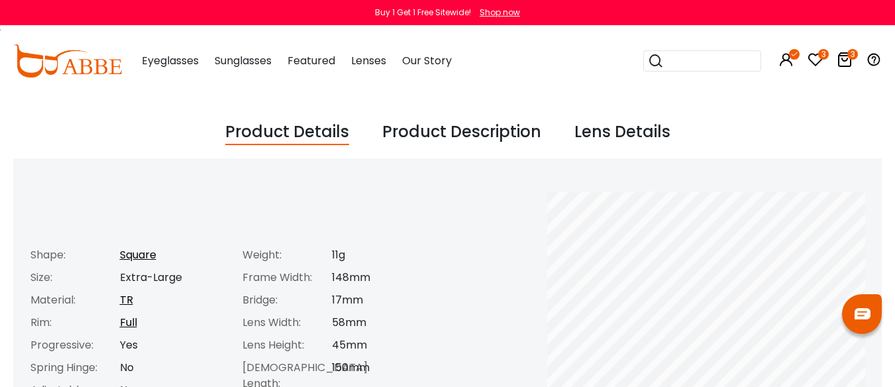
scroll to position [464, 0]
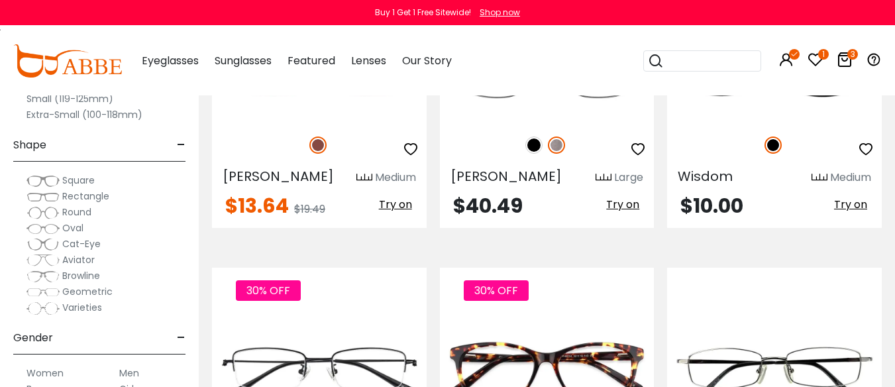
scroll to position [5034, 0]
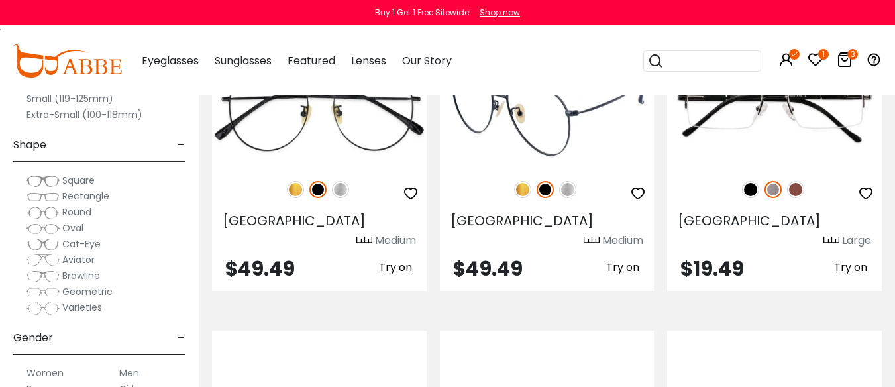
scroll to position [4040, 0]
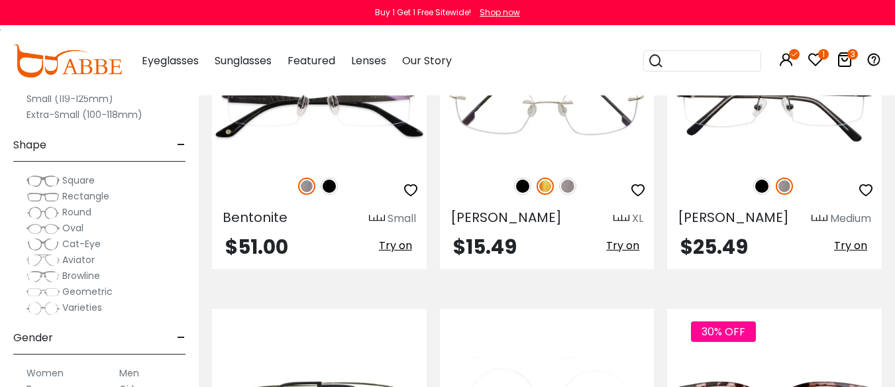
scroll to position [662, 0]
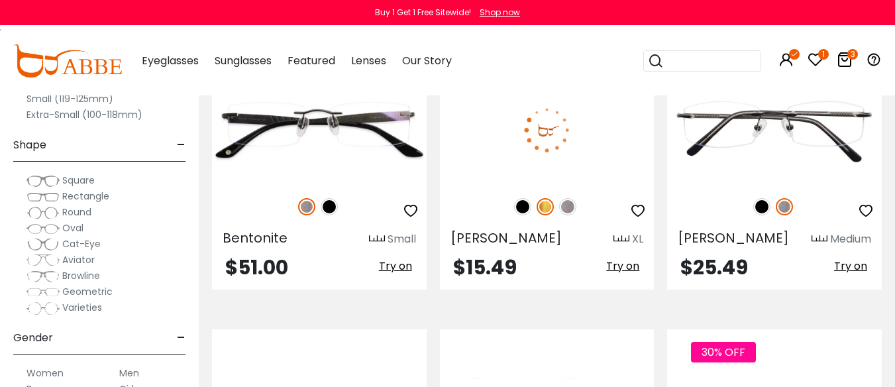
click at [569, 215] on img at bounding box center [567, 206] width 17 height 17
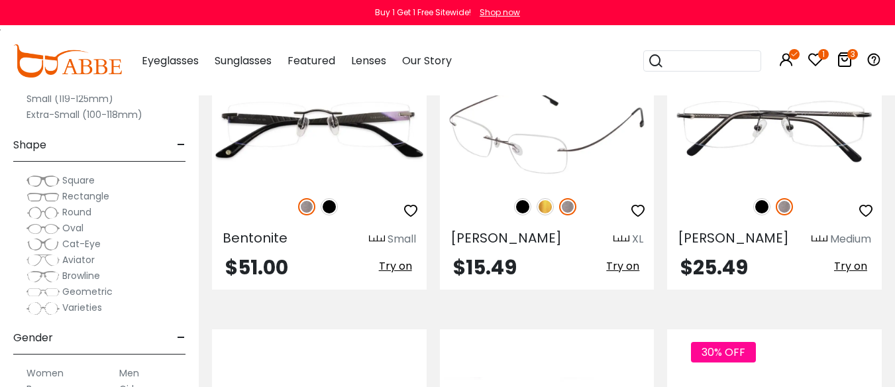
click at [518, 215] on img at bounding box center [522, 206] width 17 height 17
click at [556, 183] on img at bounding box center [547, 129] width 215 height 107
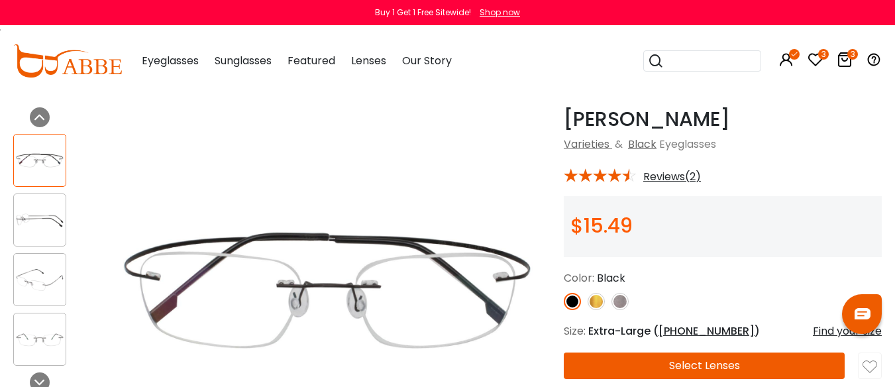
scroll to position [66, 0]
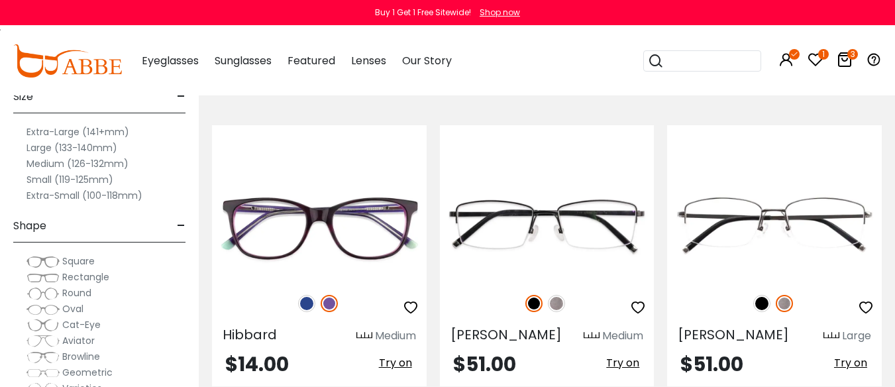
scroll to position [66, 0]
